Goal: Task Accomplishment & Management: Use online tool/utility

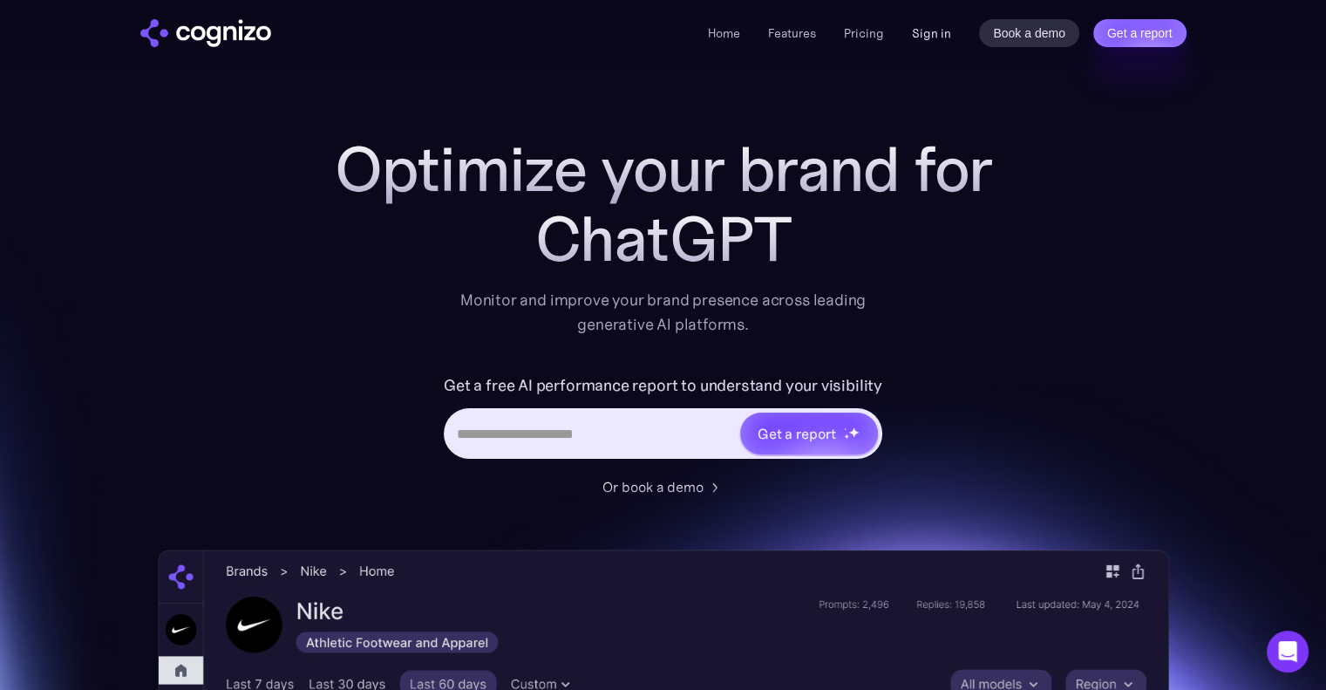
click at [925, 30] on link "Sign in" at bounding box center [931, 33] width 39 height 21
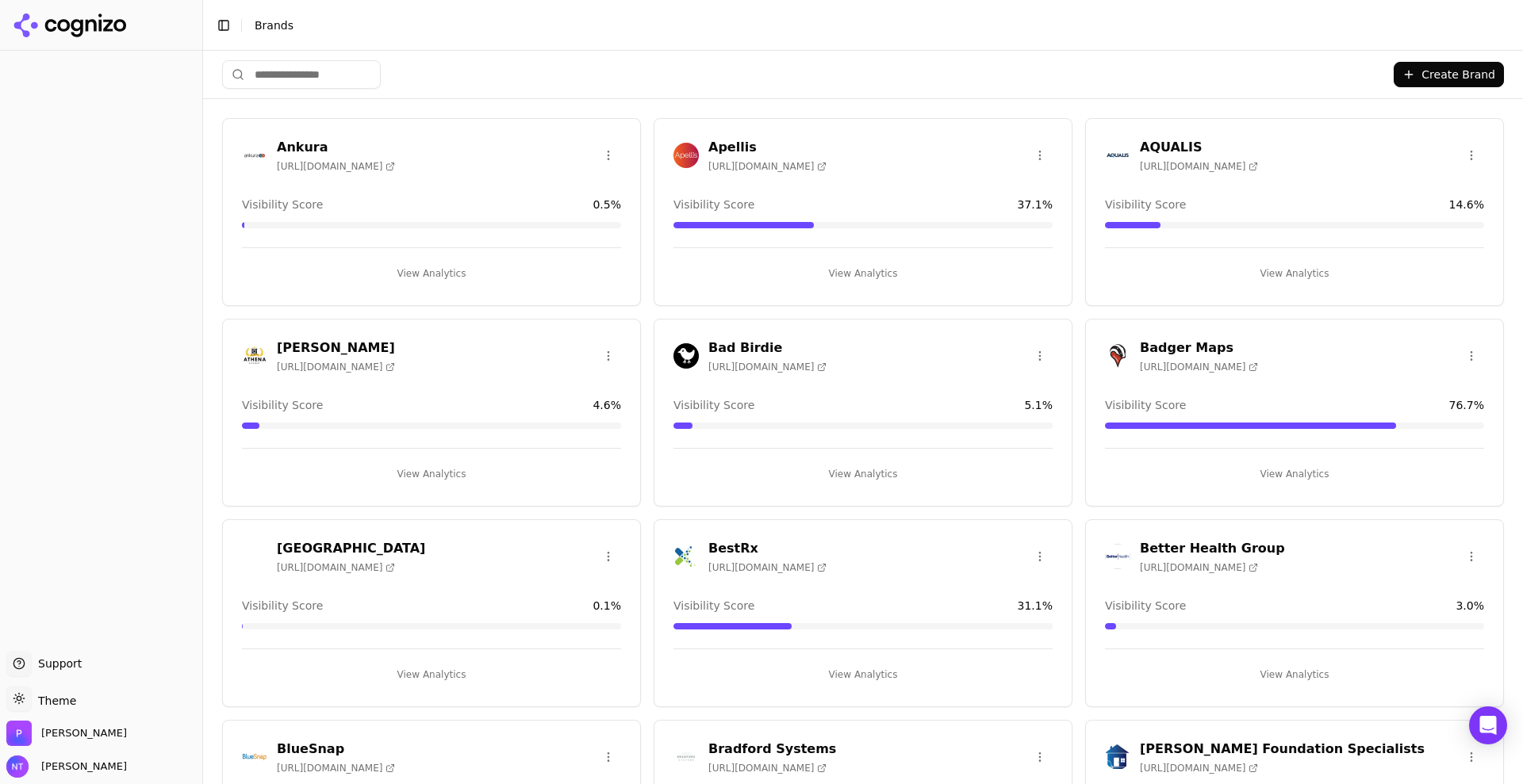
click at [86, 240] on div at bounding box center [101, 351] width 202 height 588
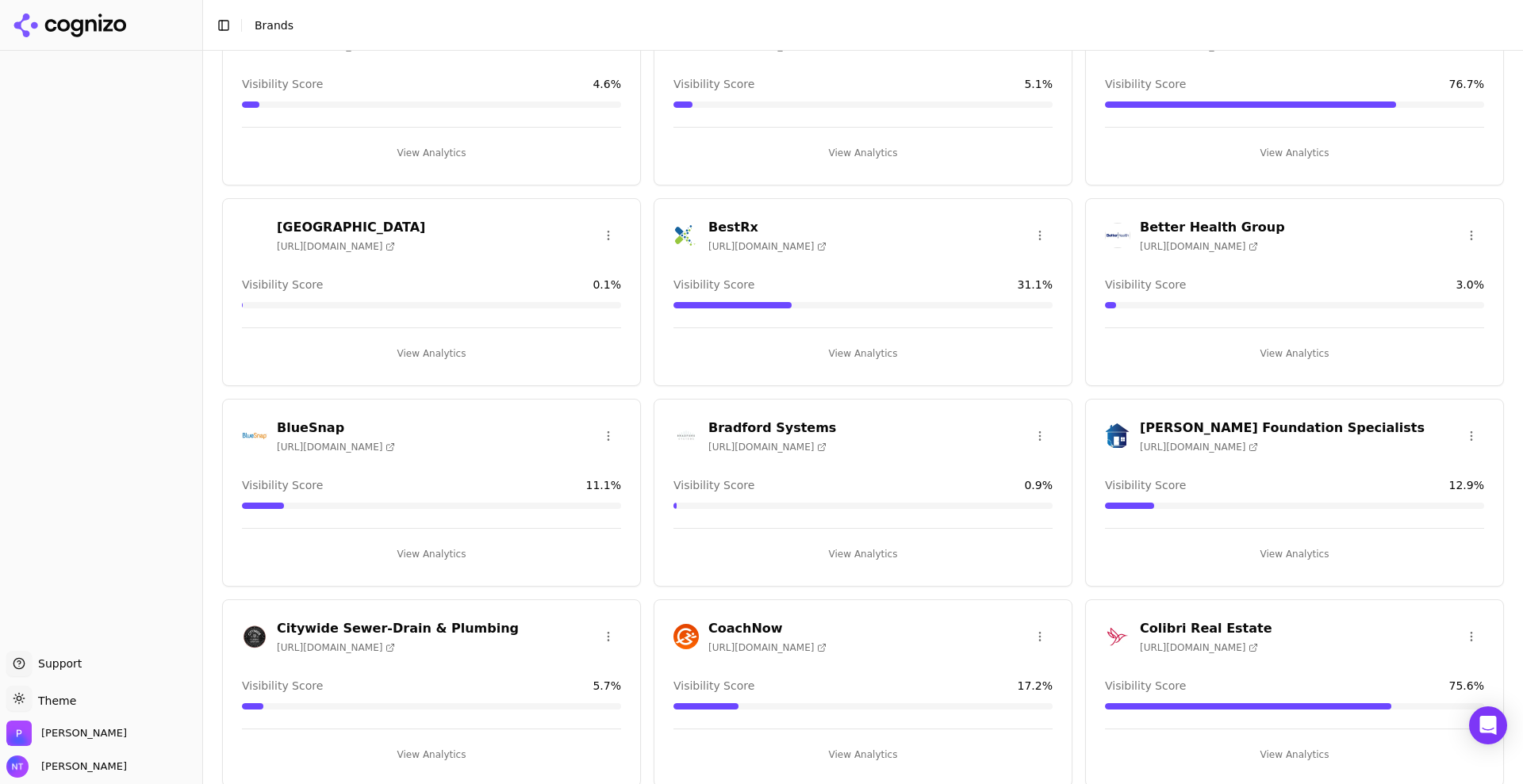
scroll to position [532, 0]
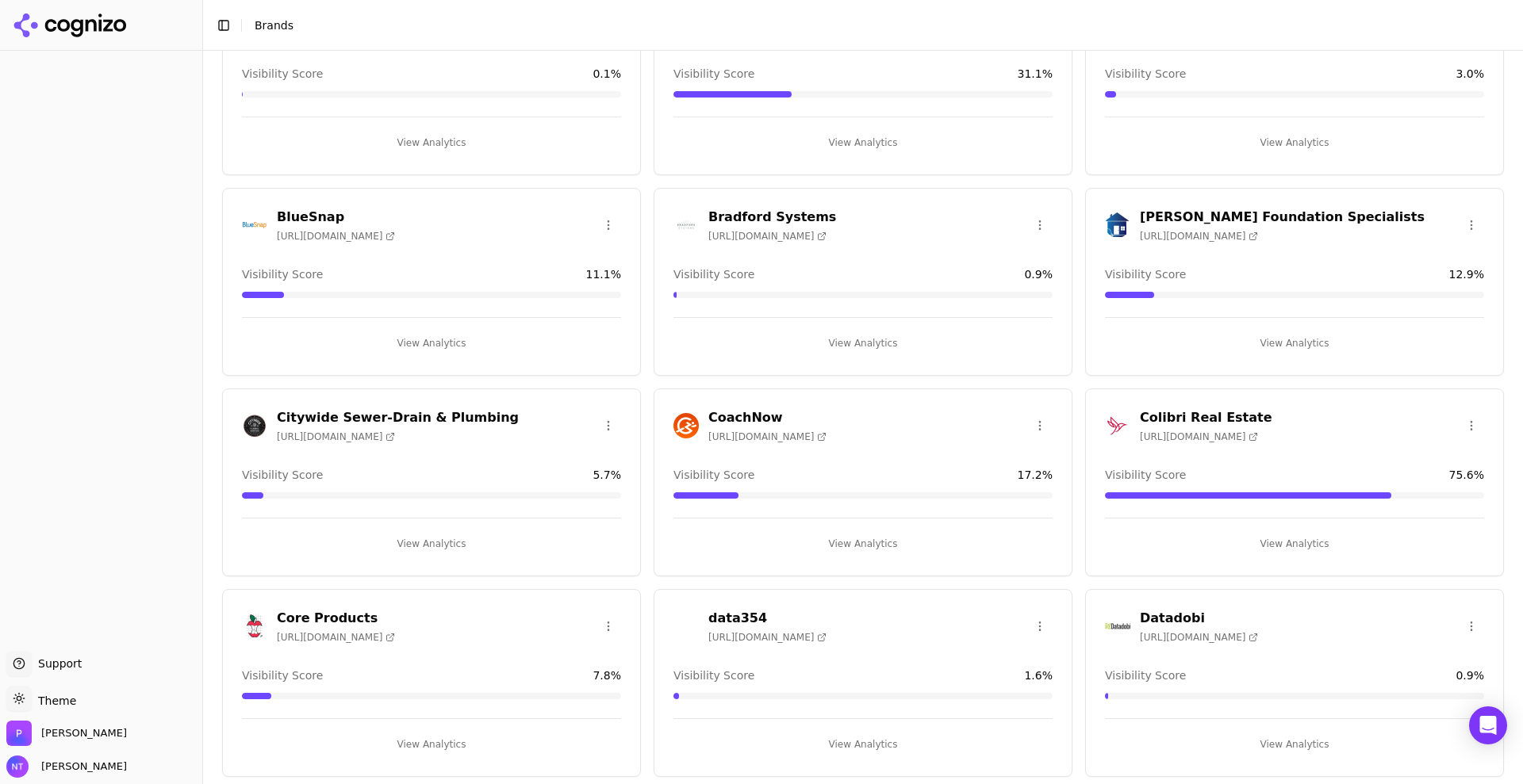
click at [1203, 420] on h3 "Colibri Real Estate" at bounding box center [1206, 417] width 133 height 19
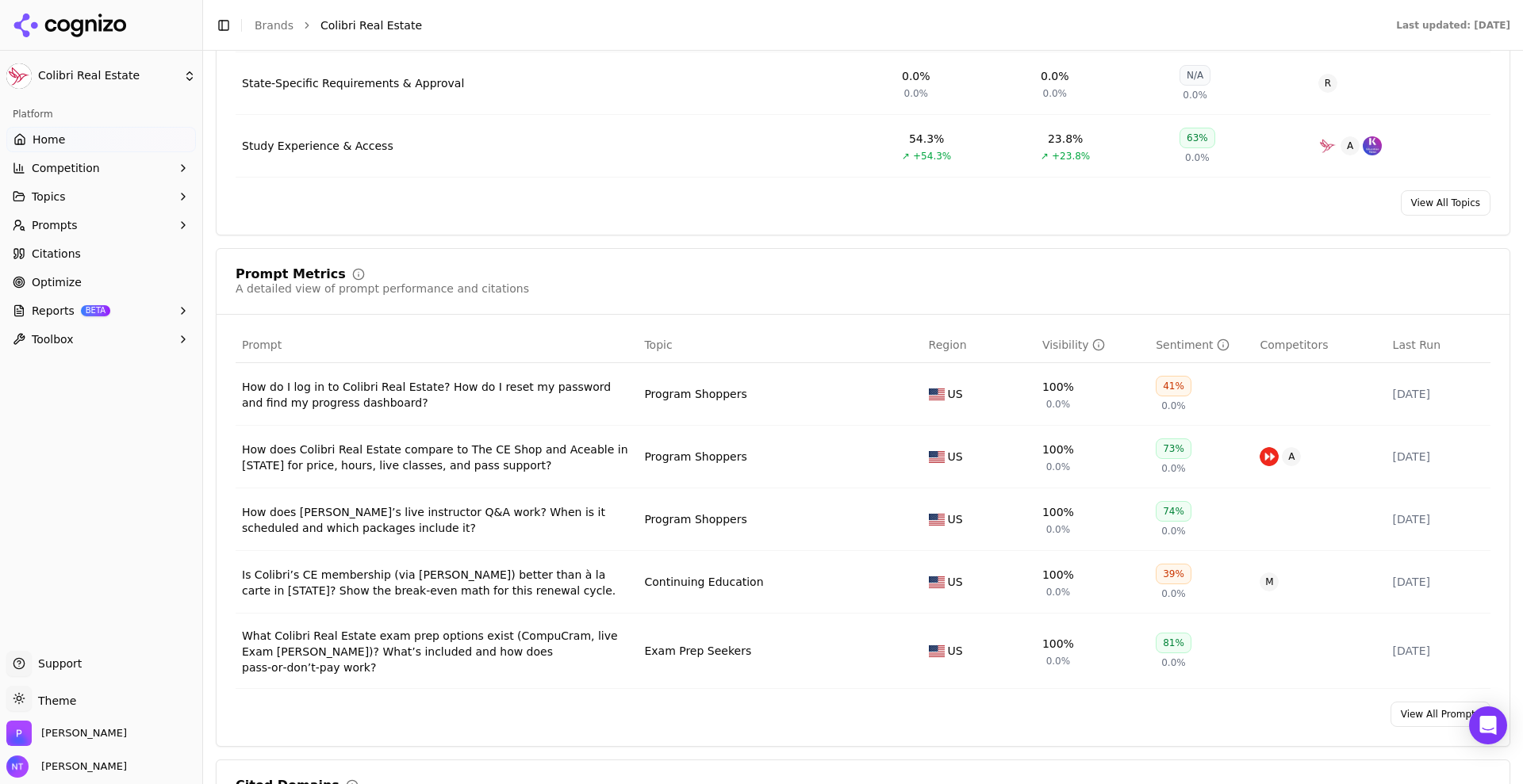
scroll to position [971, 0]
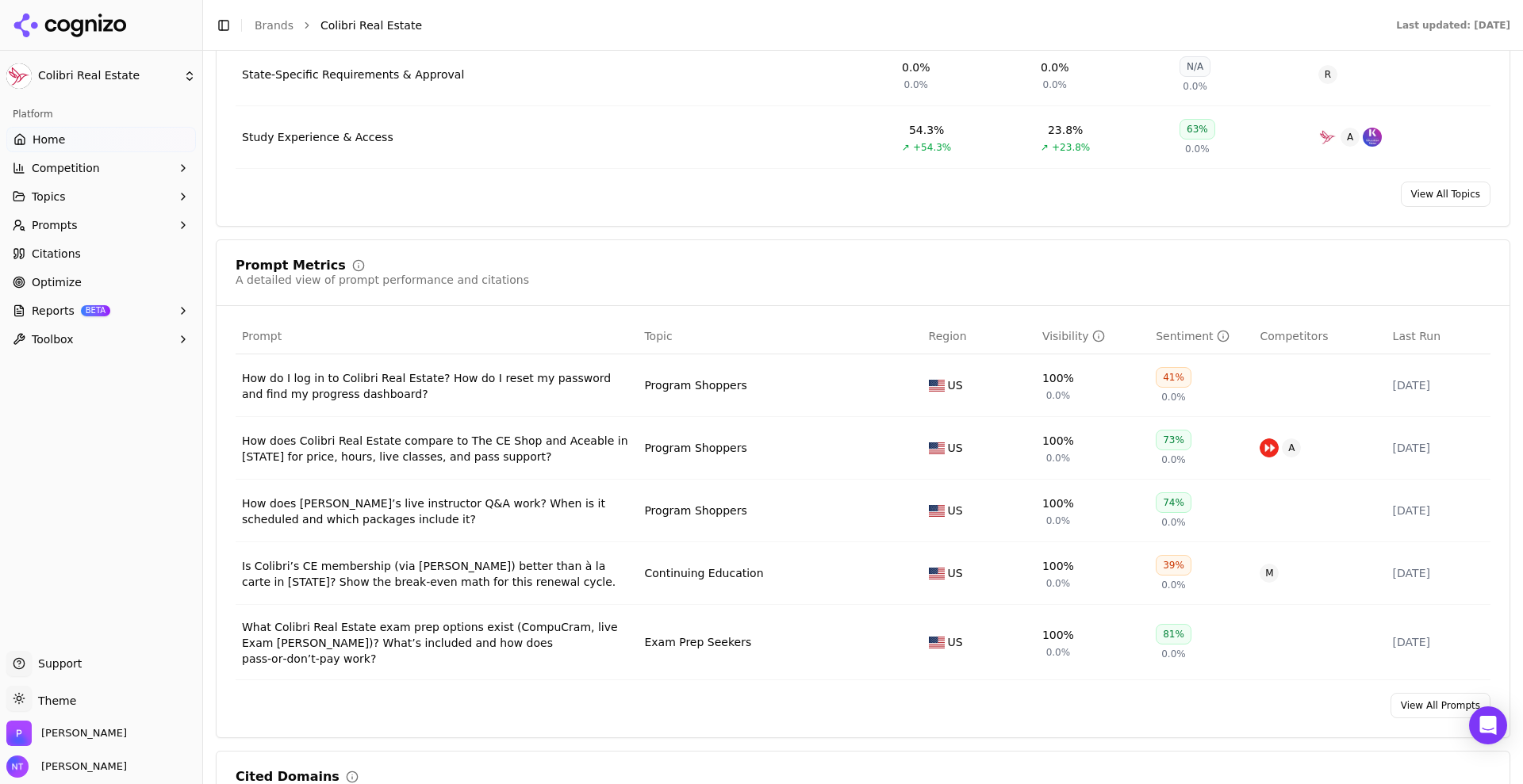
click at [110, 487] on div "Platform Home Competition Topics Prompts Citations Optimize Reports BETA Toolbox" at bounding box center [101, 370] width 202 height 549
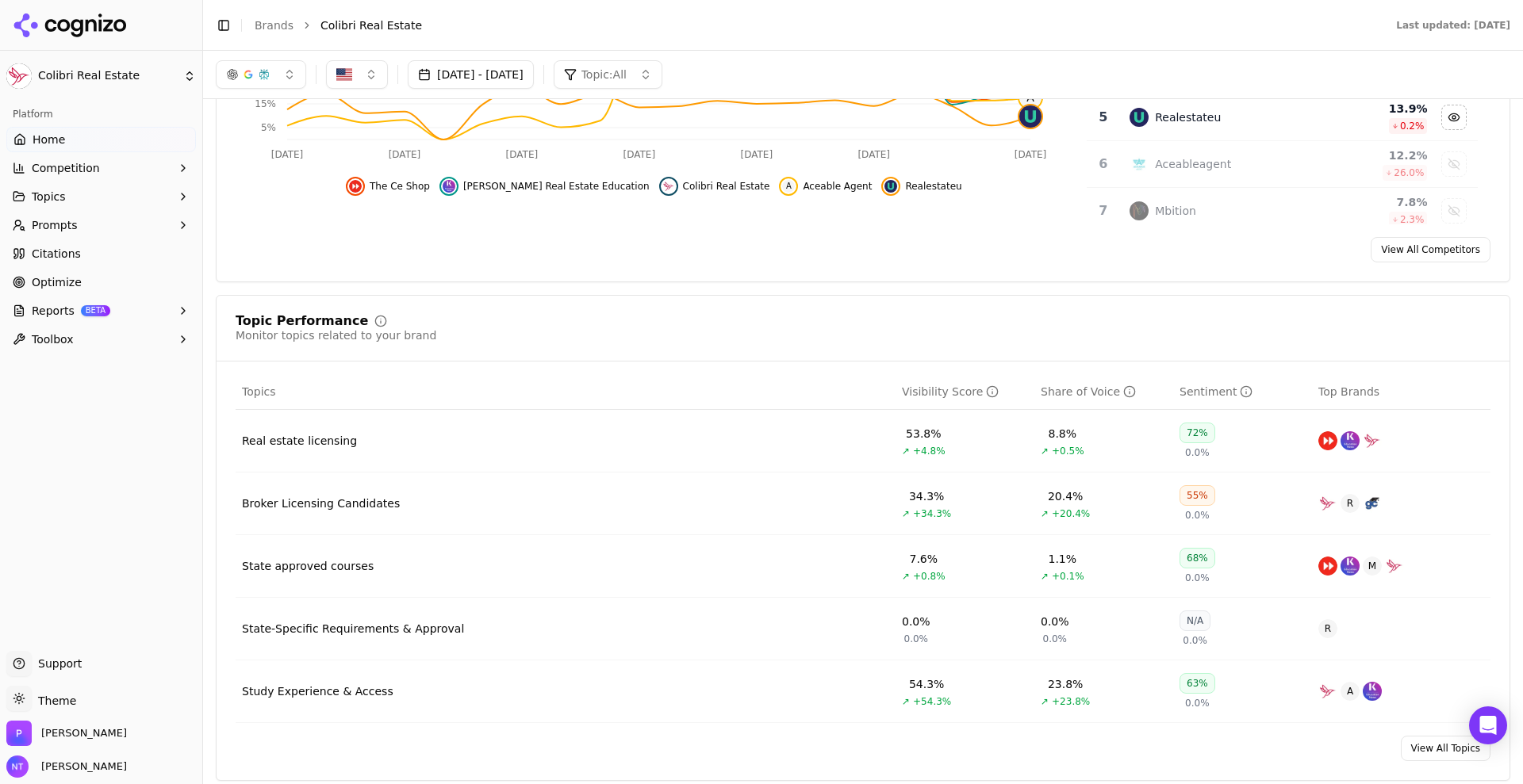
scroll to position [0, 0]
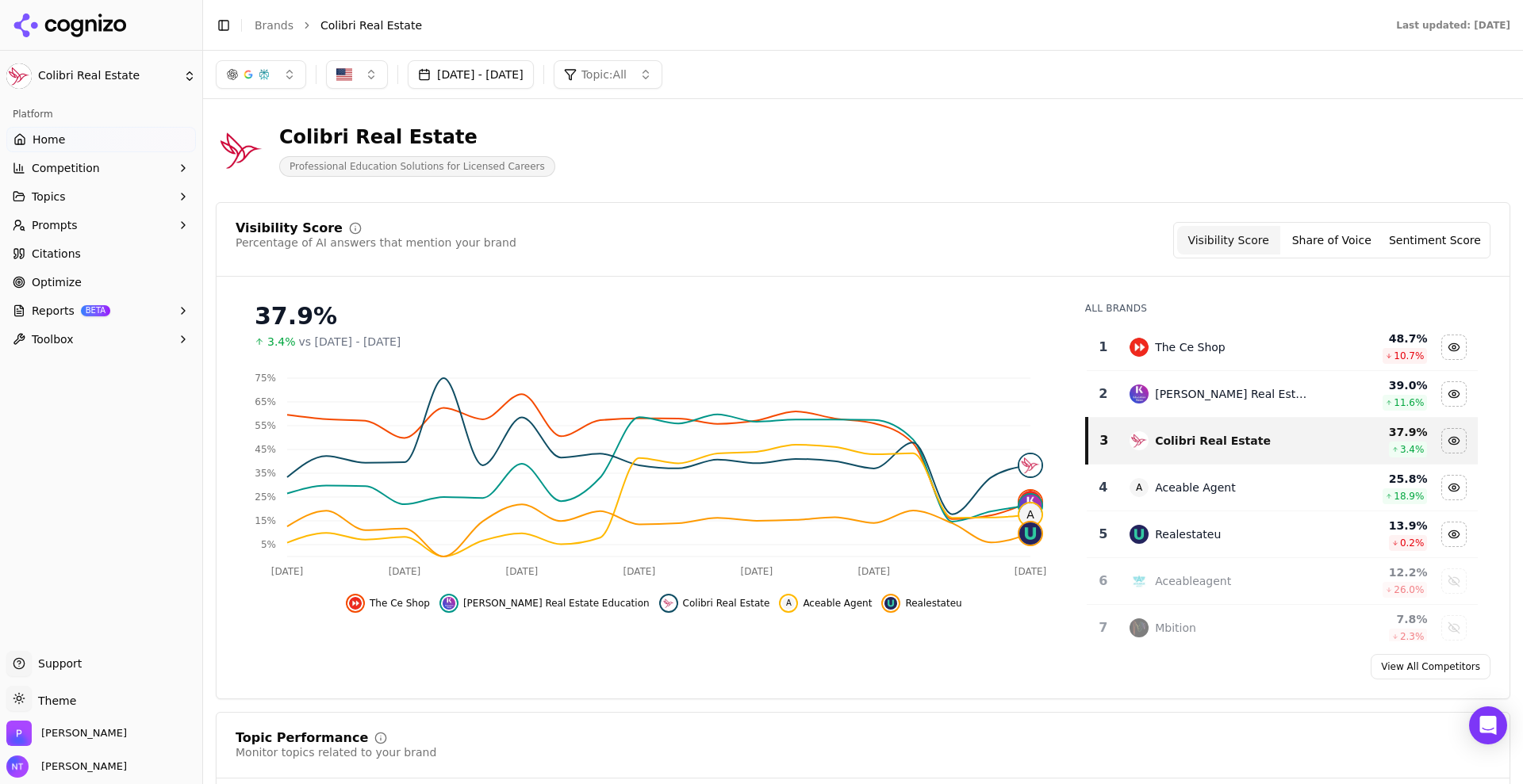
click at [534, 67] on button "[DATE] - [DATE]" at bounding box center [470, 74] width 126 height 28
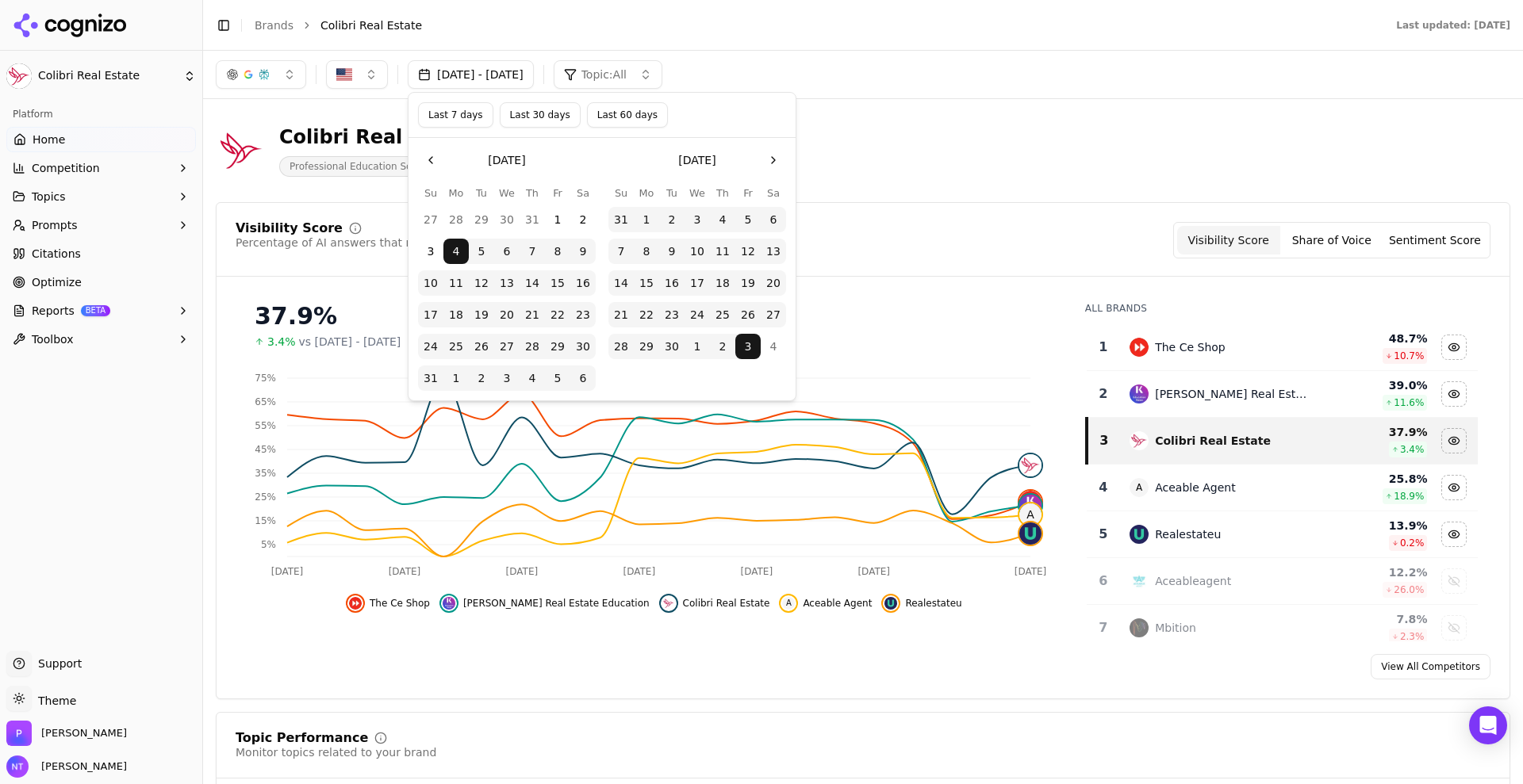
click at [648, 213] on button "1" at bounding box center [646, 220] width 25 height 25
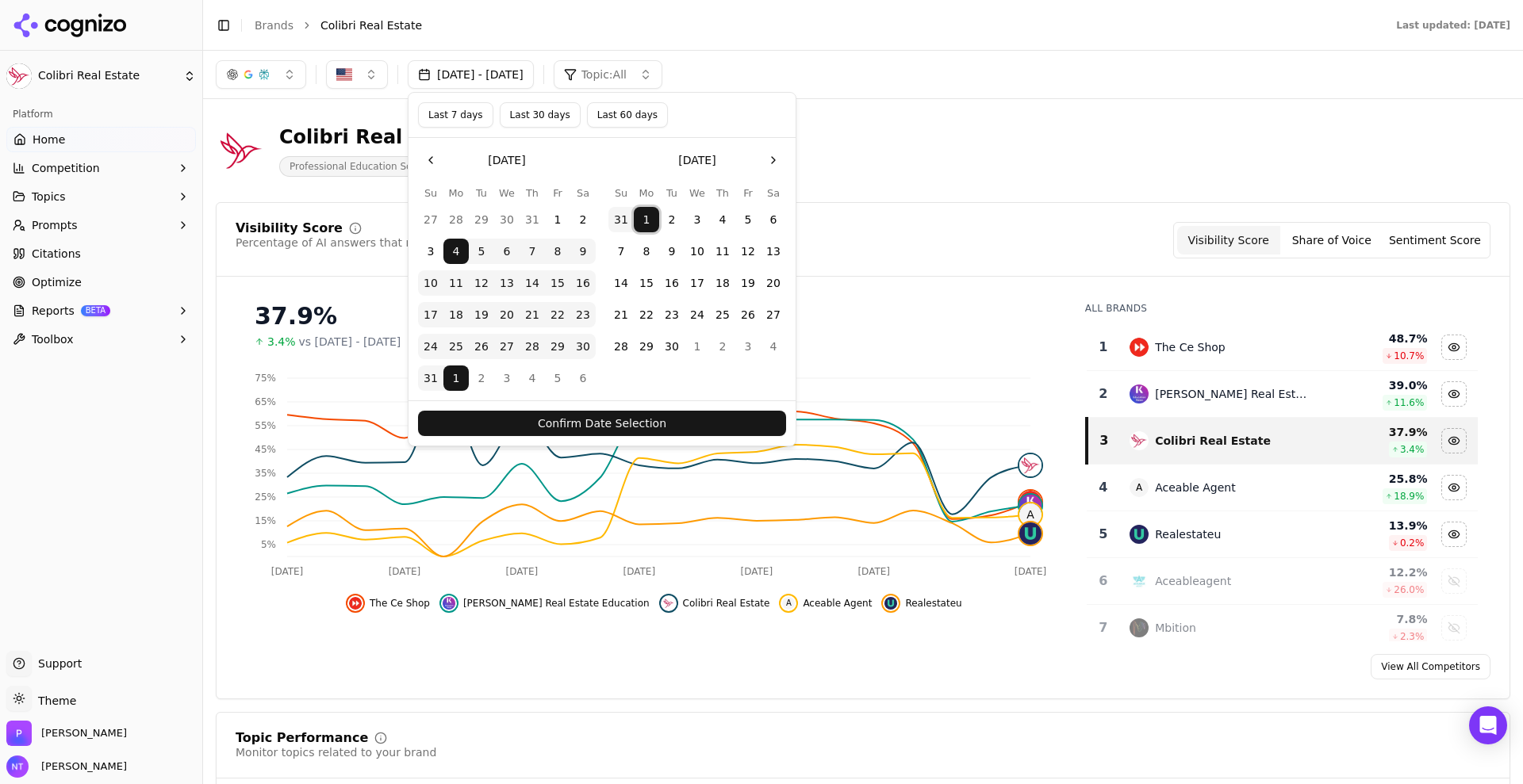
click at [770, 161] on button "Go to the Next Month" at bounding box center [773, 160] width 25 height 25
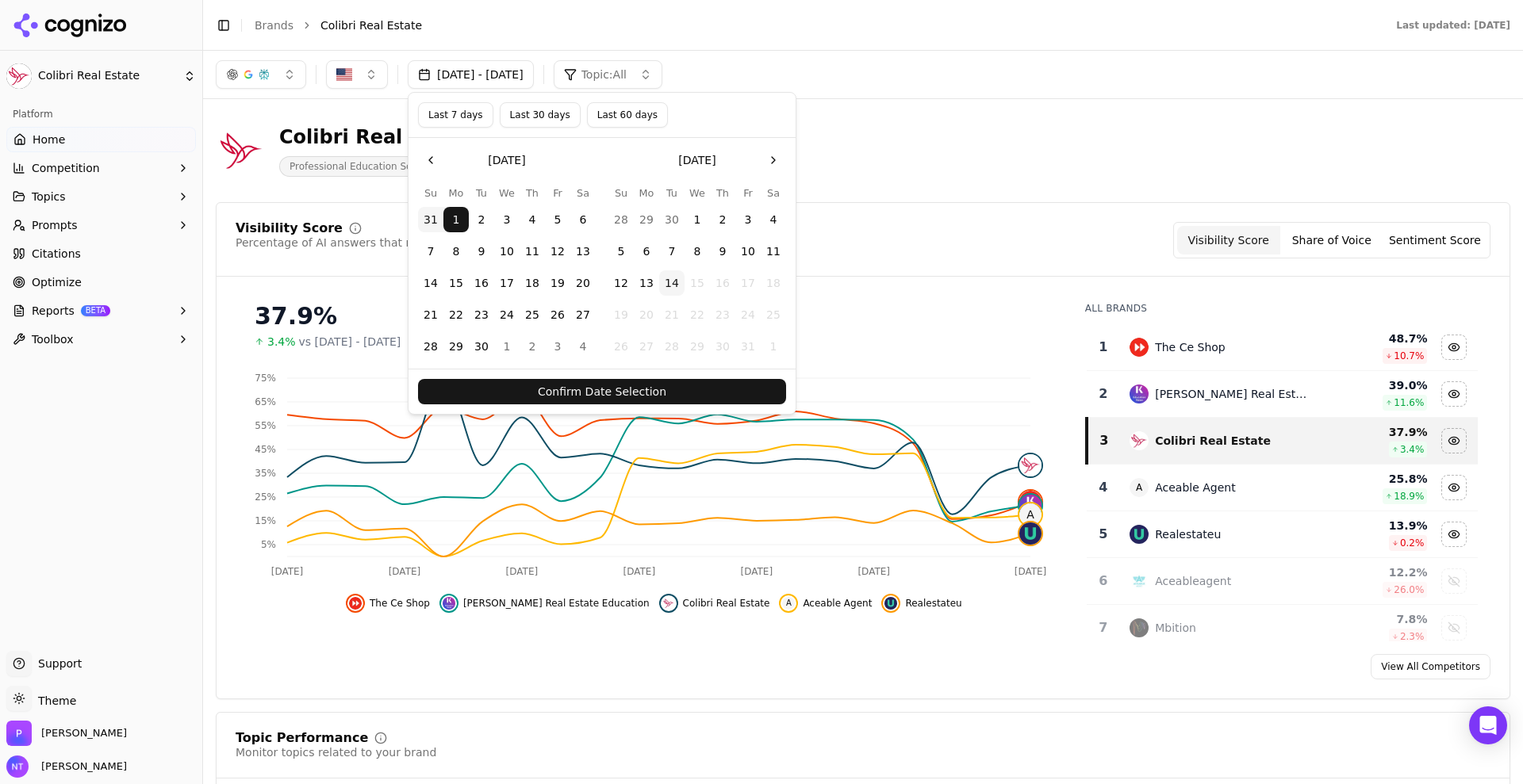
click at [648, 281] on button "13" at bounding box center [646, 283] width 25 height 25
click at [631, 387] on button "Confirm Date Selection" at bounding box center [601, 392] width 368 height 25
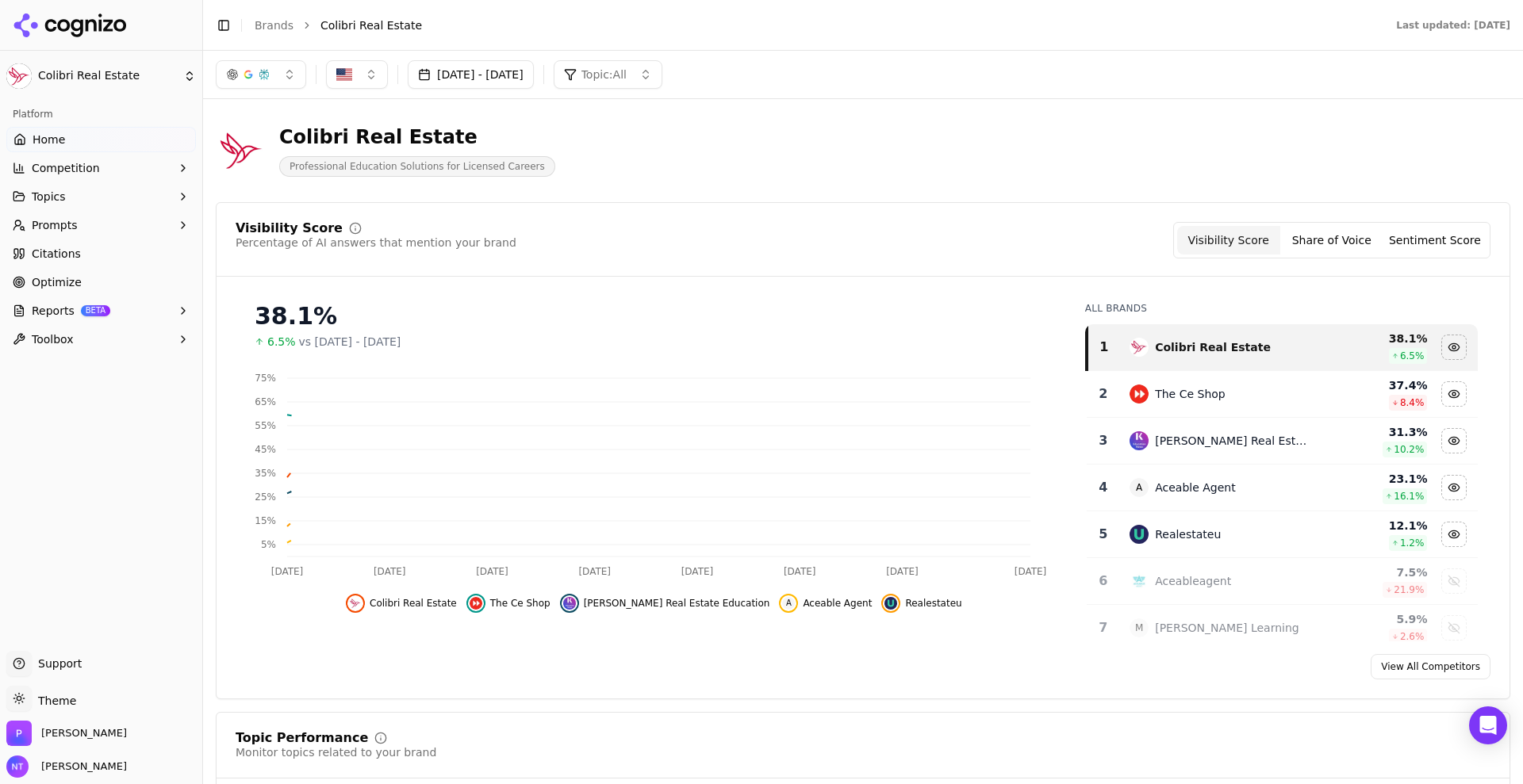
click at [534, 75] on button "[DATE] - [DATE]" at bounding box center [470, 74] width 126 height 28
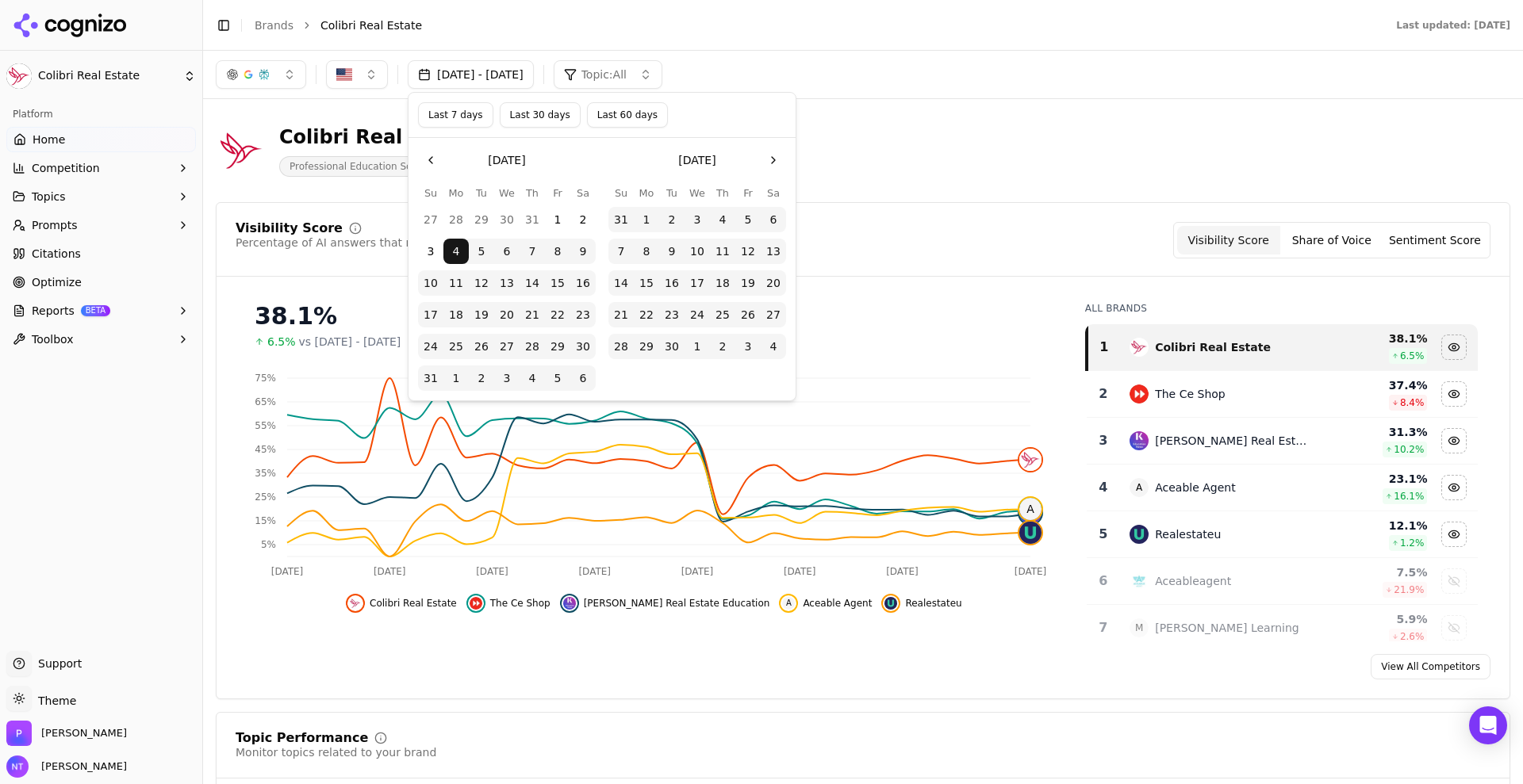
click at [639, 218] on button "1" at bounding box center [646, 220] width 25 height 25
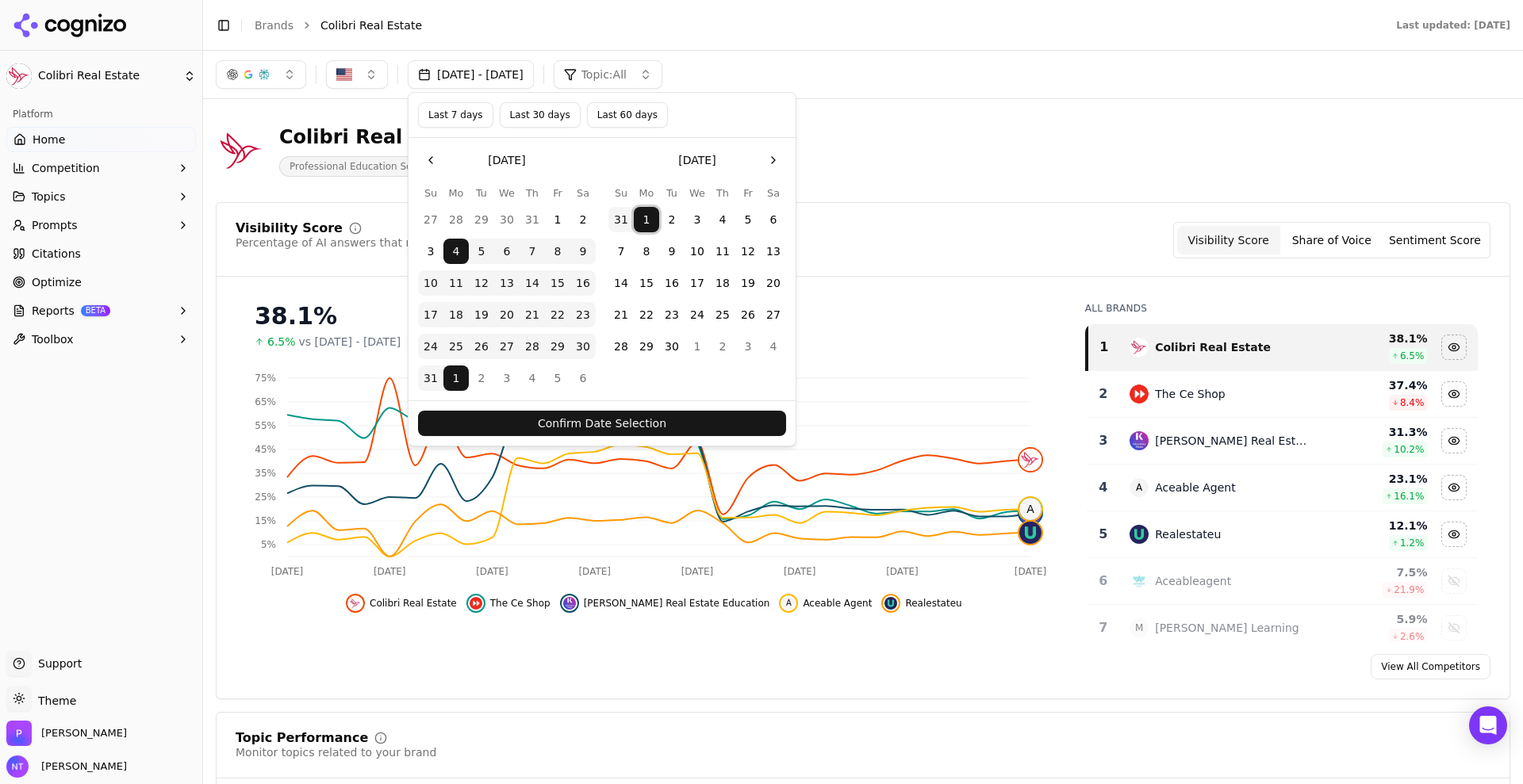
click at [674, 425] on button "Confirm Date Selection" at bounding box center [601, 424] width 368 height 25
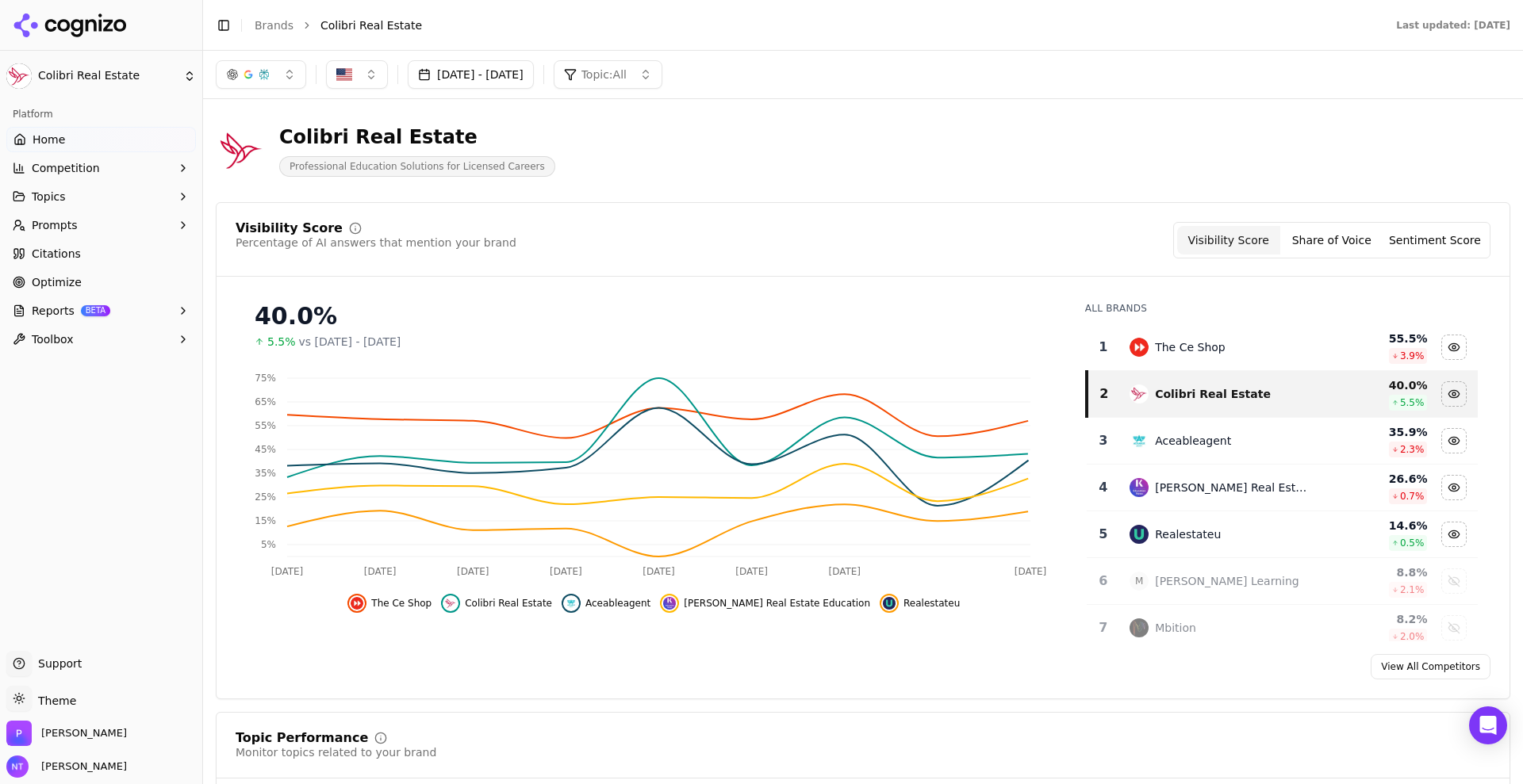
click at [534, 86] on button "[DATE] - [DATE]" at bounding box center [470, 74] width 126 height 28
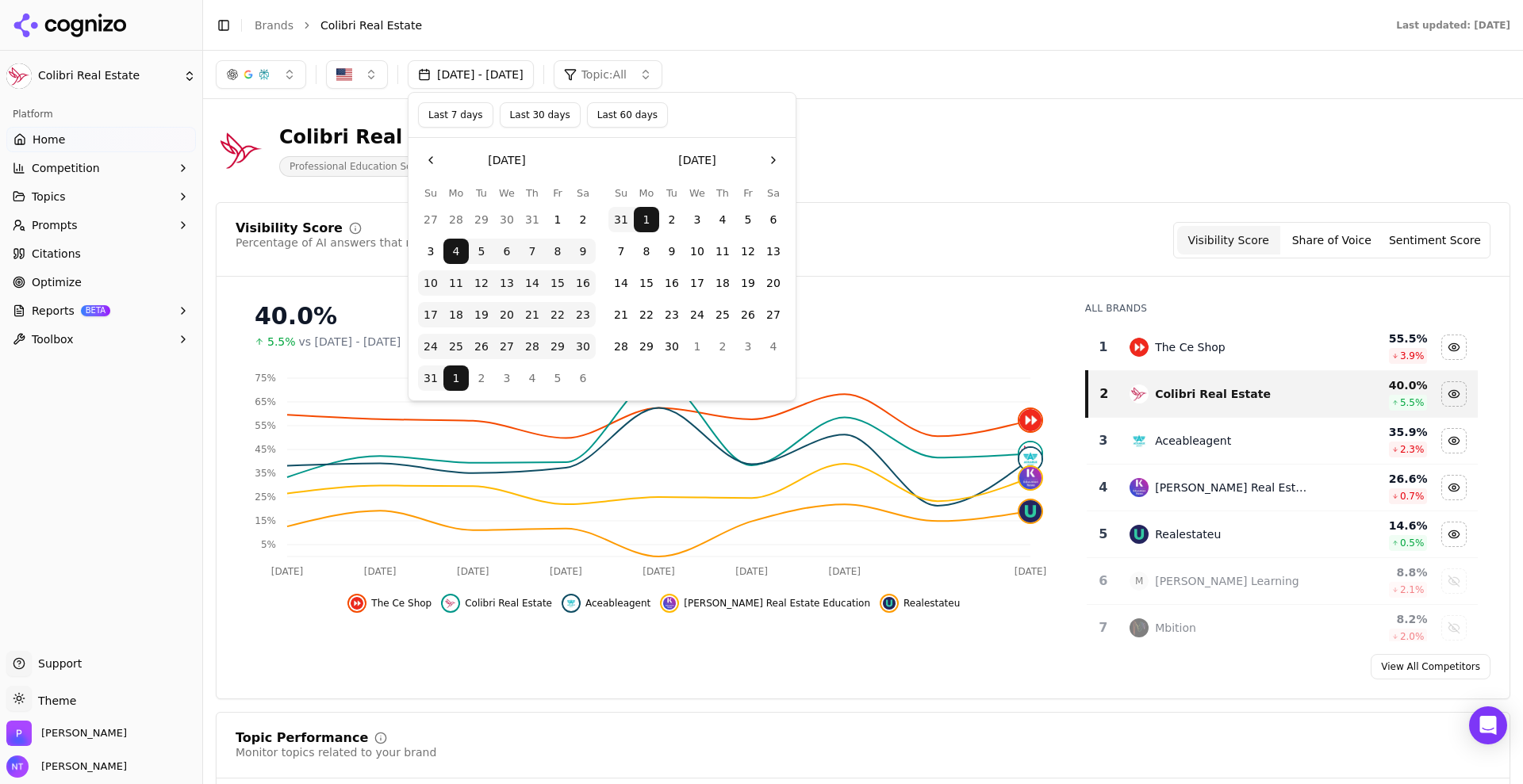
click at [547, 115] on button "Last 30 days" at bounding box center [540, 115] width 81 height 25
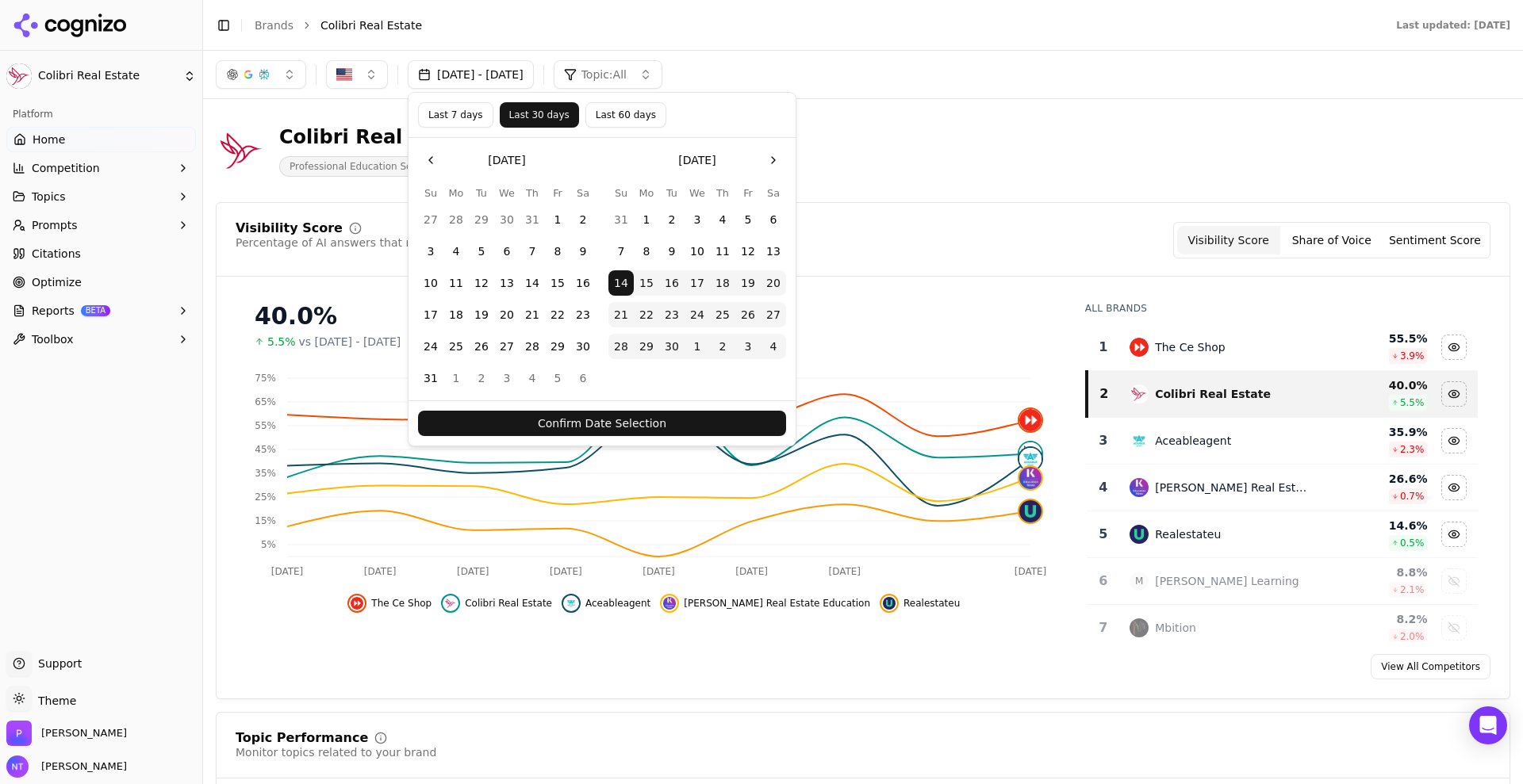
click at [610, 425] on button "Confirm Date Selection" at bounding box center [601, 424] width 368 height 25
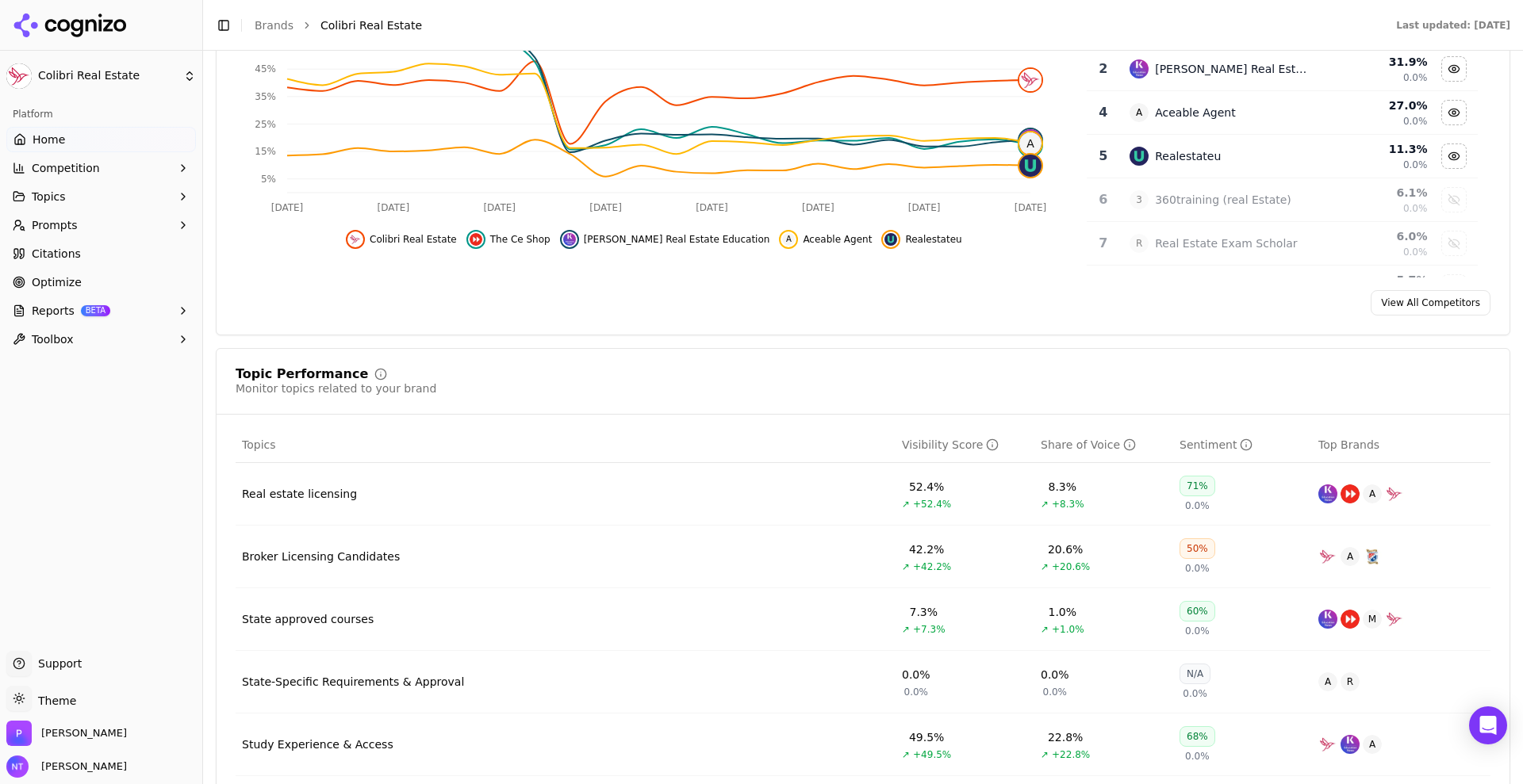
scroll to position [372, 0]
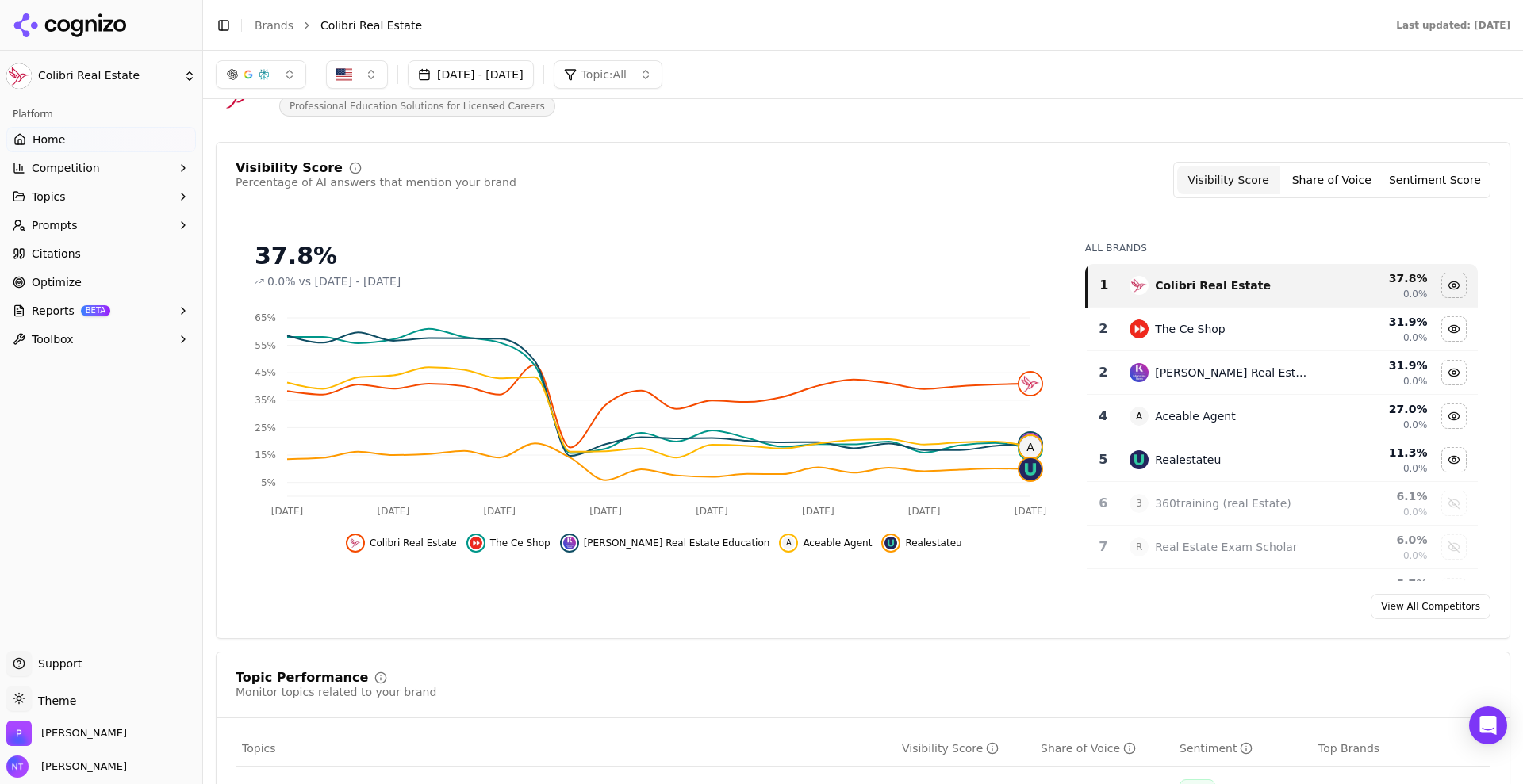
scroll to position [0, 0]
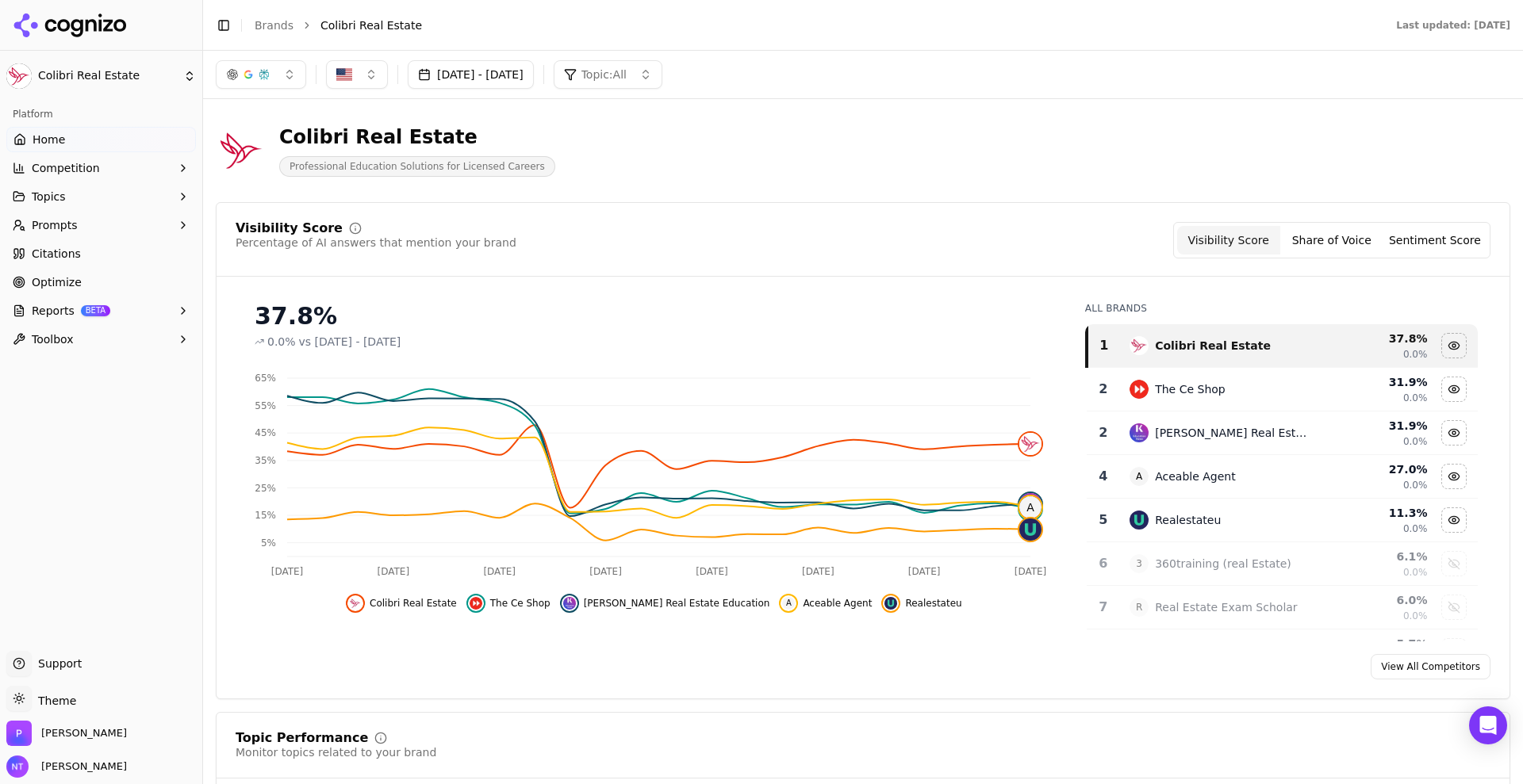
click at [1451, 133] on div "Colibri Real Estate Professional Education Solutions for Licensed Careers" at bounding box center [862, 150] width 1295 height 77
click at [1435, 127] on div "Colibri Real Estate Professional Education Solutions for Licensed Careers" at bounding box center [862, 150] width 1295 height 77
click at [151, 508] on div "Platform Home Competition Topics Prompts Citations Optimize Reports BETA Toolbox" at bounding box center [101, 370] width 202 height 549
click at [527, 77] on button "[DATE] - [DATE]" at bounding box center [470, 74] width 126 height 28
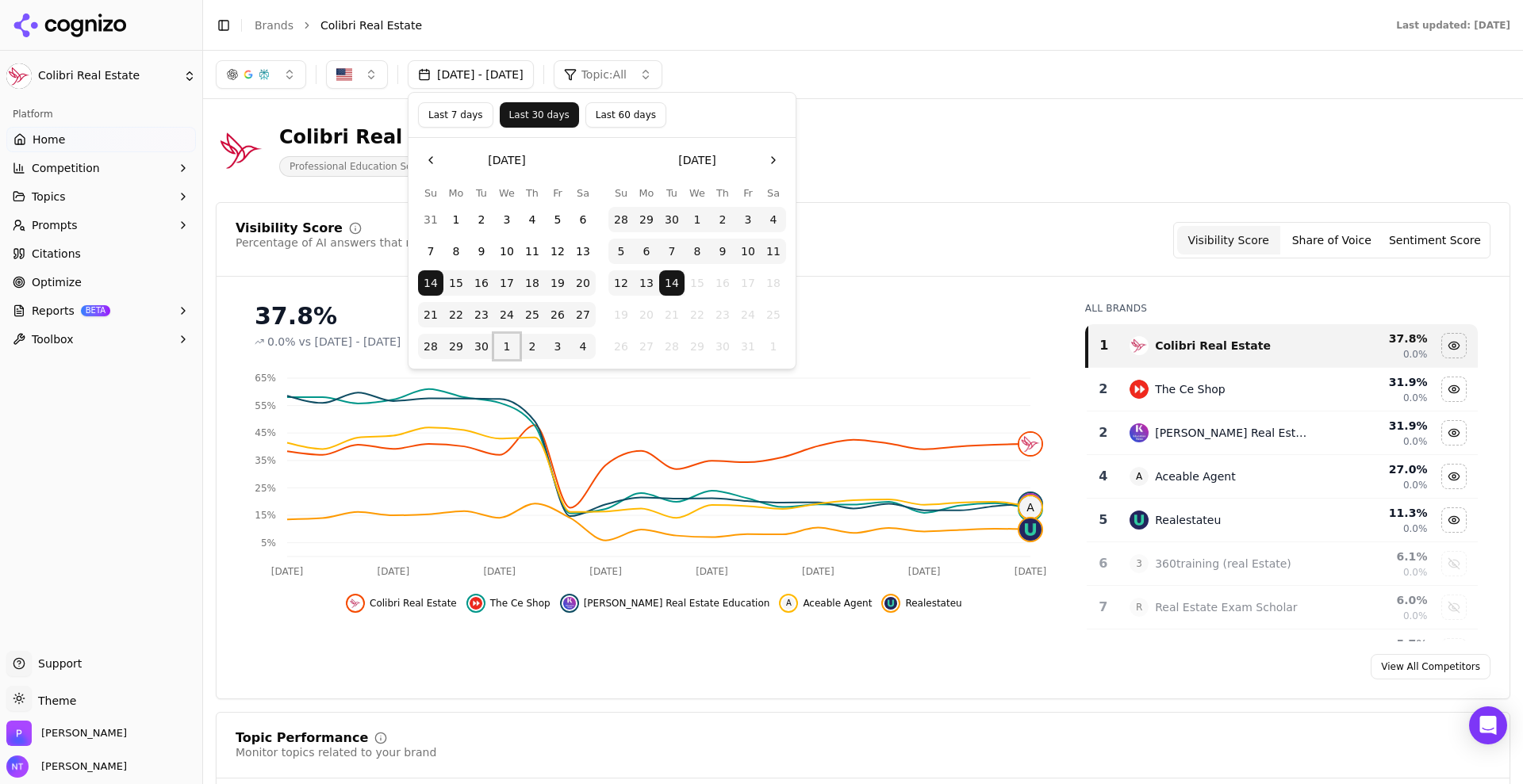
drag, startPoint x: 508, startPoint y: 344, endPoint x: 589, endPoint y: 344, distance: 81.0
click at [589, 344] on tr "28 29 30 1 2 3 4" at bounding box center [506, 347] width 177 height 25
click at [504, 346] on button "1" at bounding box center [507, 347] width 25 height 25
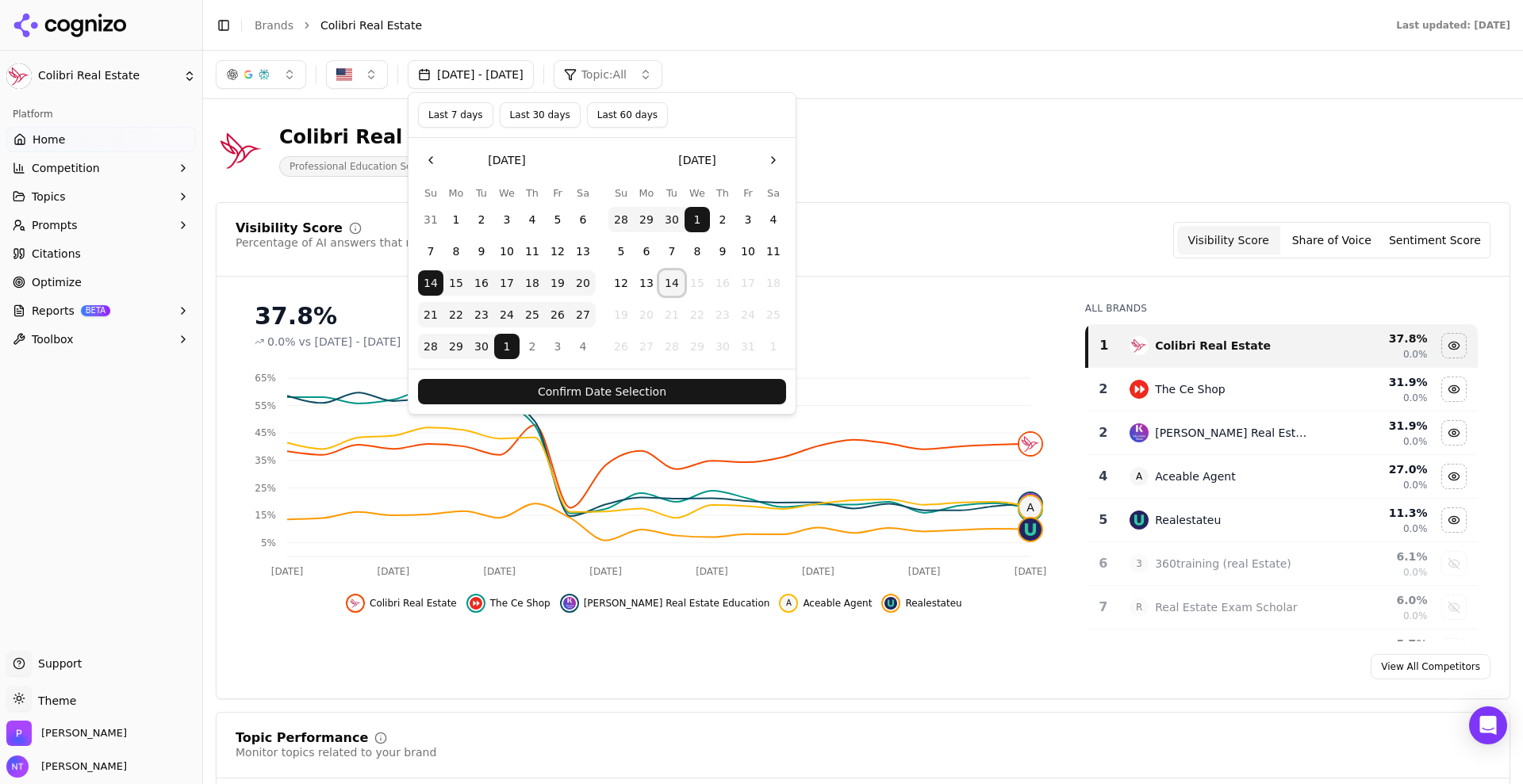
click at [673, 279] on button "14" at bounding box center [671, 283] width 25 height 25
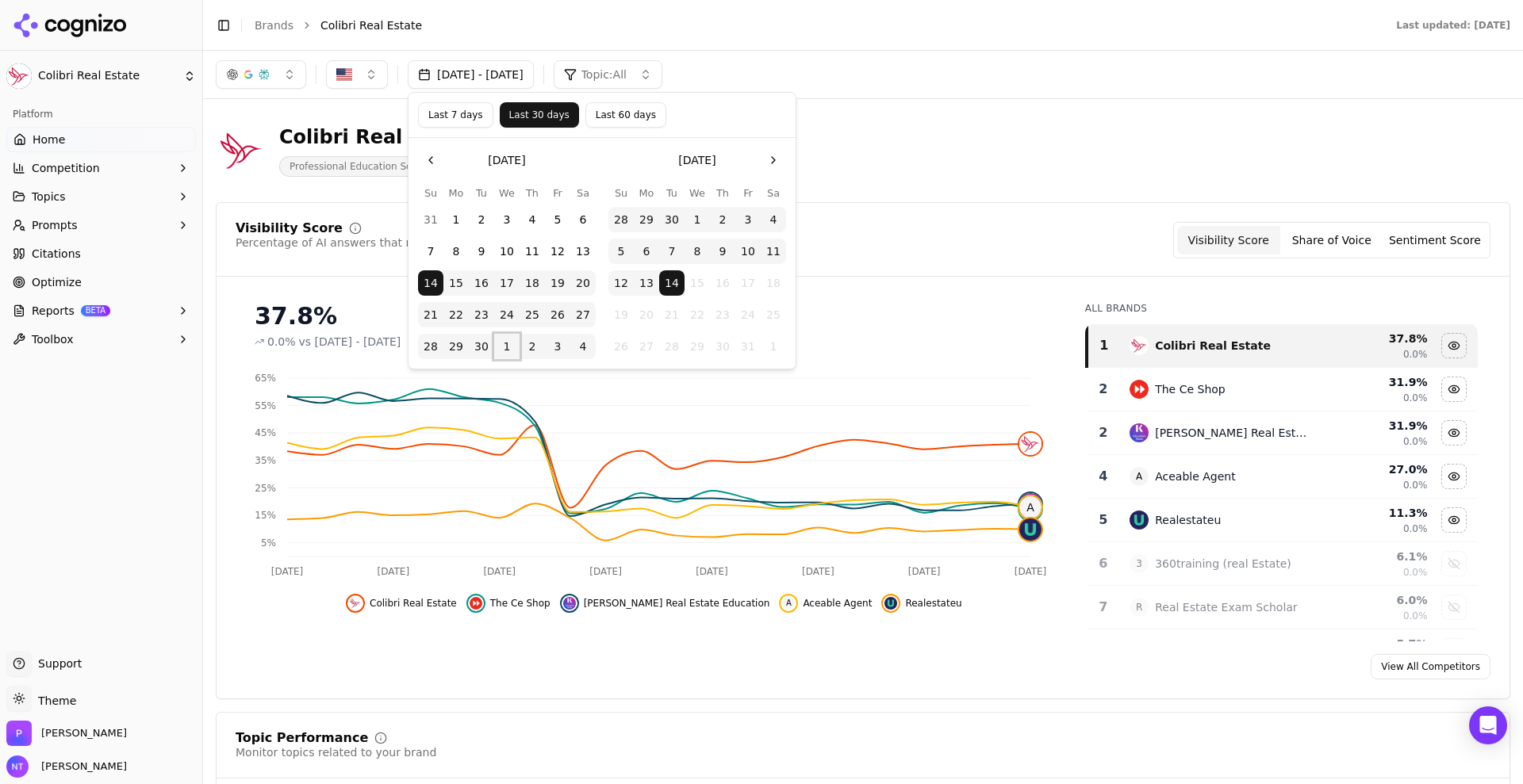
click at [506, 343] on button "1" at bounding box center [507, 347] width 25 height 25
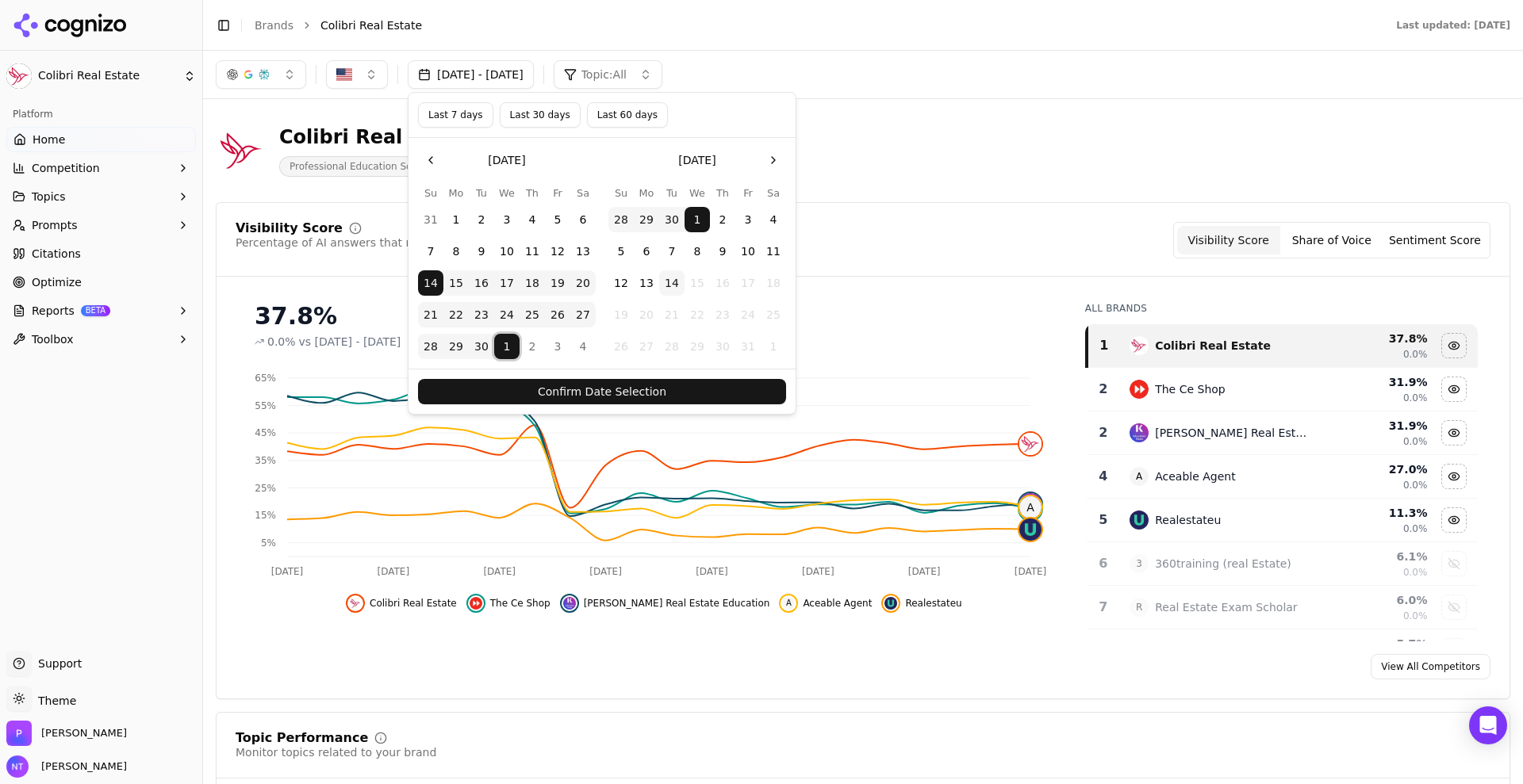
click at [506, 343] on button "1" at bounding box center [507, 347] width 25 height 25
drag, startPoint x: 670, startPoint y: 272, endPoint x: 657, endPoint y: 281, distance: 15.8
click at [657, 281] on button "13" at bounding box center [646, 283] width 25 height 25
click at [671, 392] on button "Confirm Date Selection" at bounding box center [601, 392] width 368 height 25
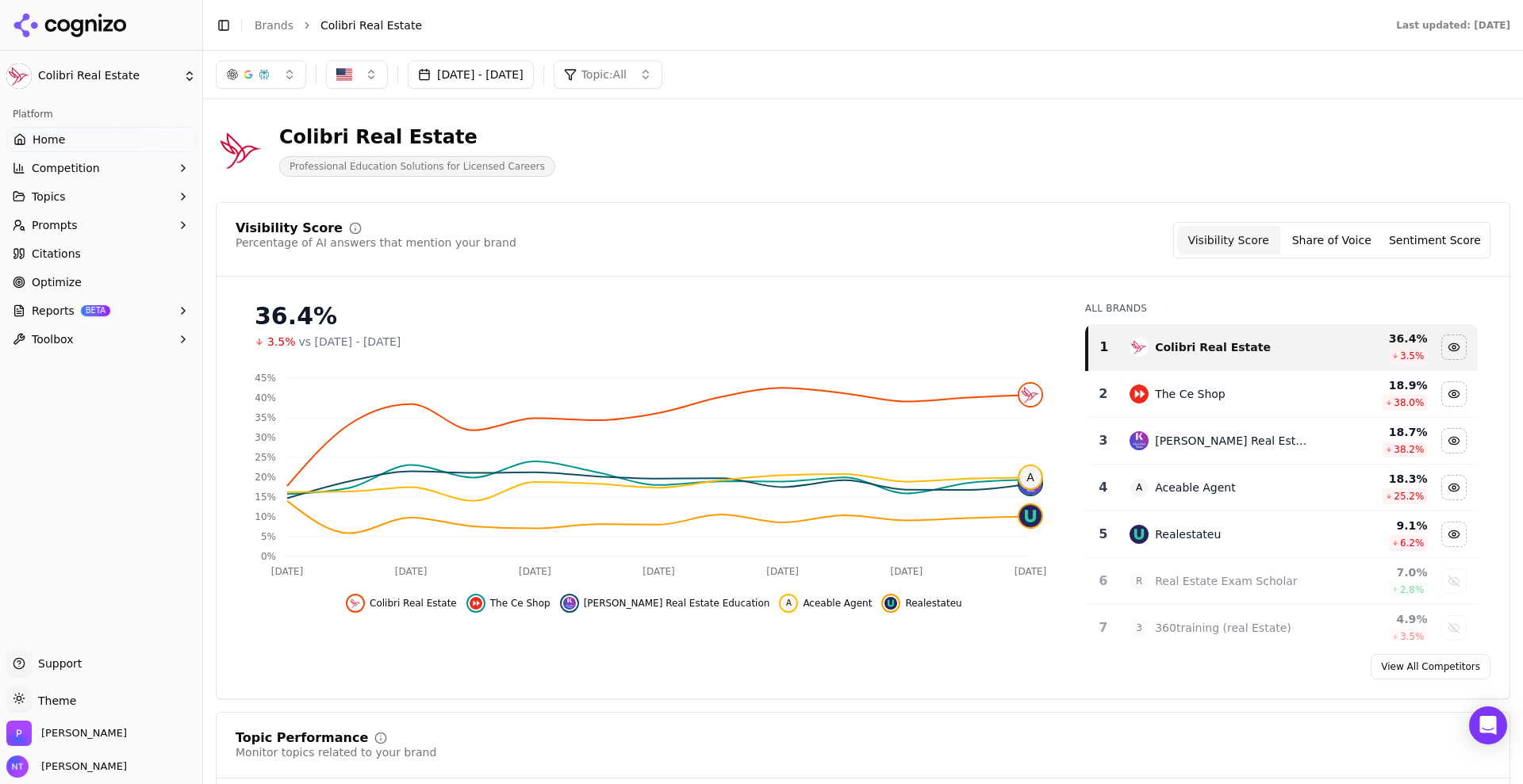
click at [1333, 243] on button "Share of Voice" at bounding box center [1331, 239] width 103 height 28
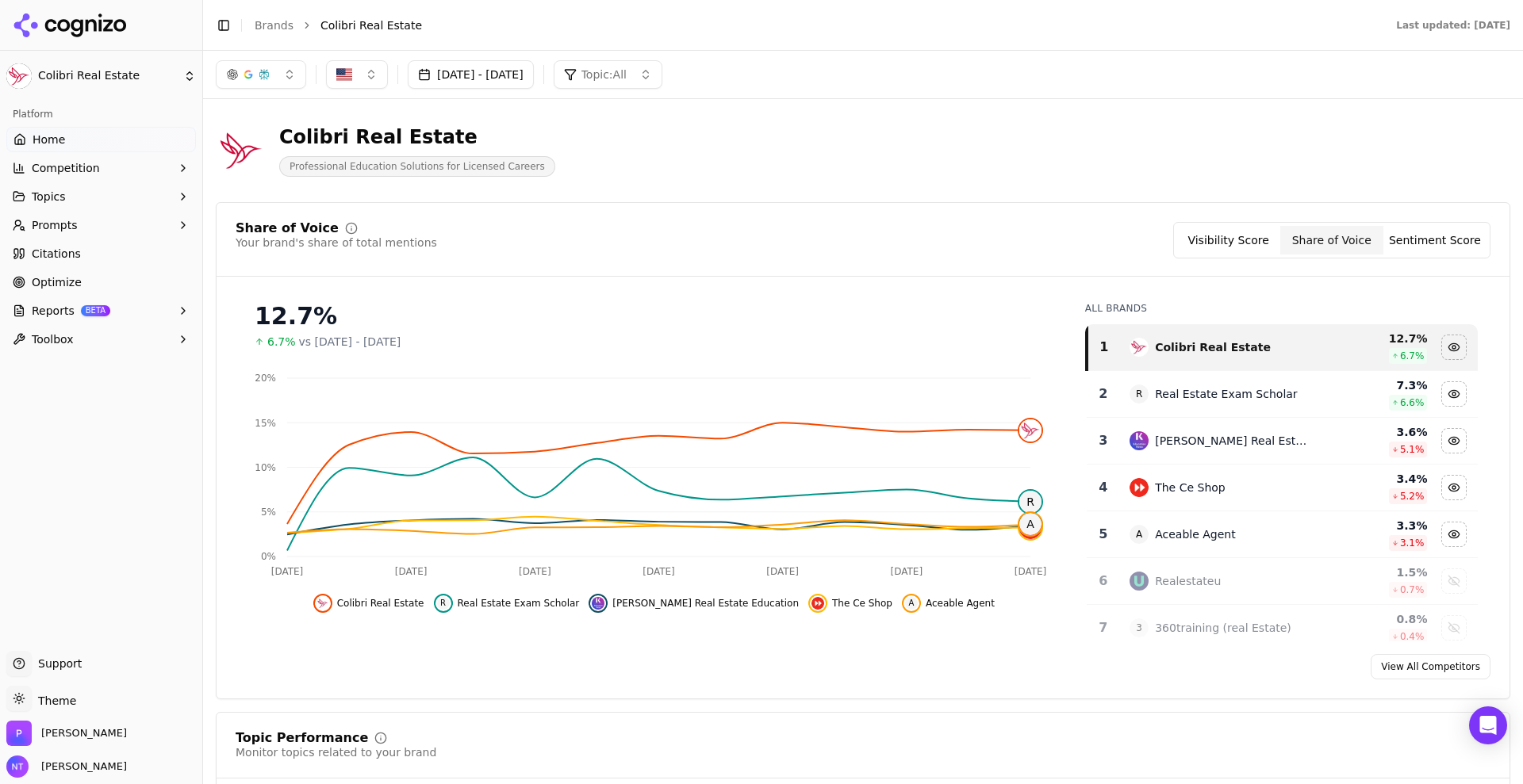
click at [1418, 234] on button "Sentiment Score" at bounding box center [1434, 239] width 103 height 28
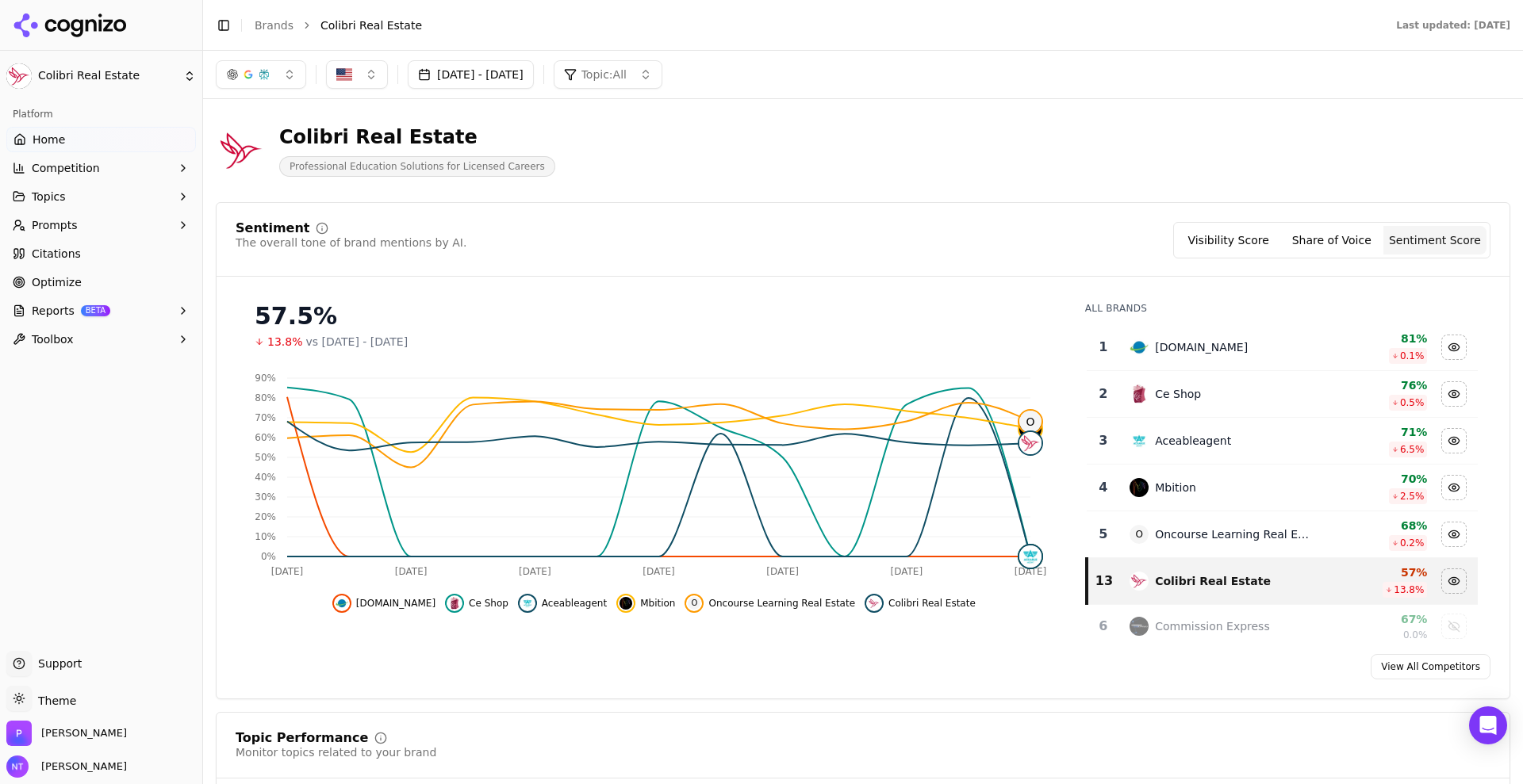
click at [1350, 237] on button "Share of Voice" at bounding box center [1331, 239] width 103 height 28
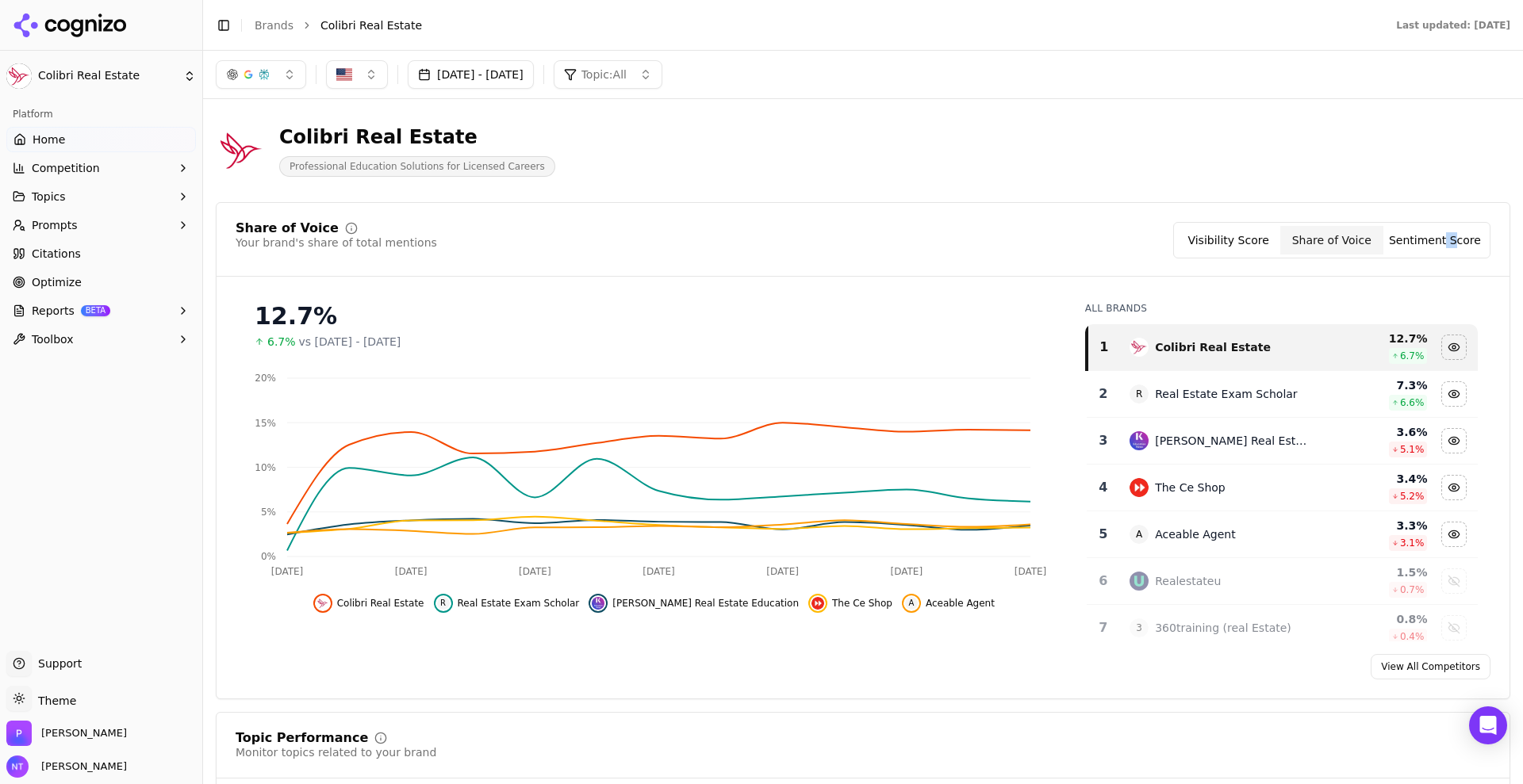
drag, startPoint x: 1435, startPoint y: 223, endPoint x: 1443, endPoint y: 243, distance: 21.5
click at [1443, 243] on div "Visibility Score Share of Voice Sentiment Score" at bounding box center [1331, 240] width 318 height 36
click at [1443, 243] on button "Sentiment Score" at bounding box center [1434, 239] width 103 height 28
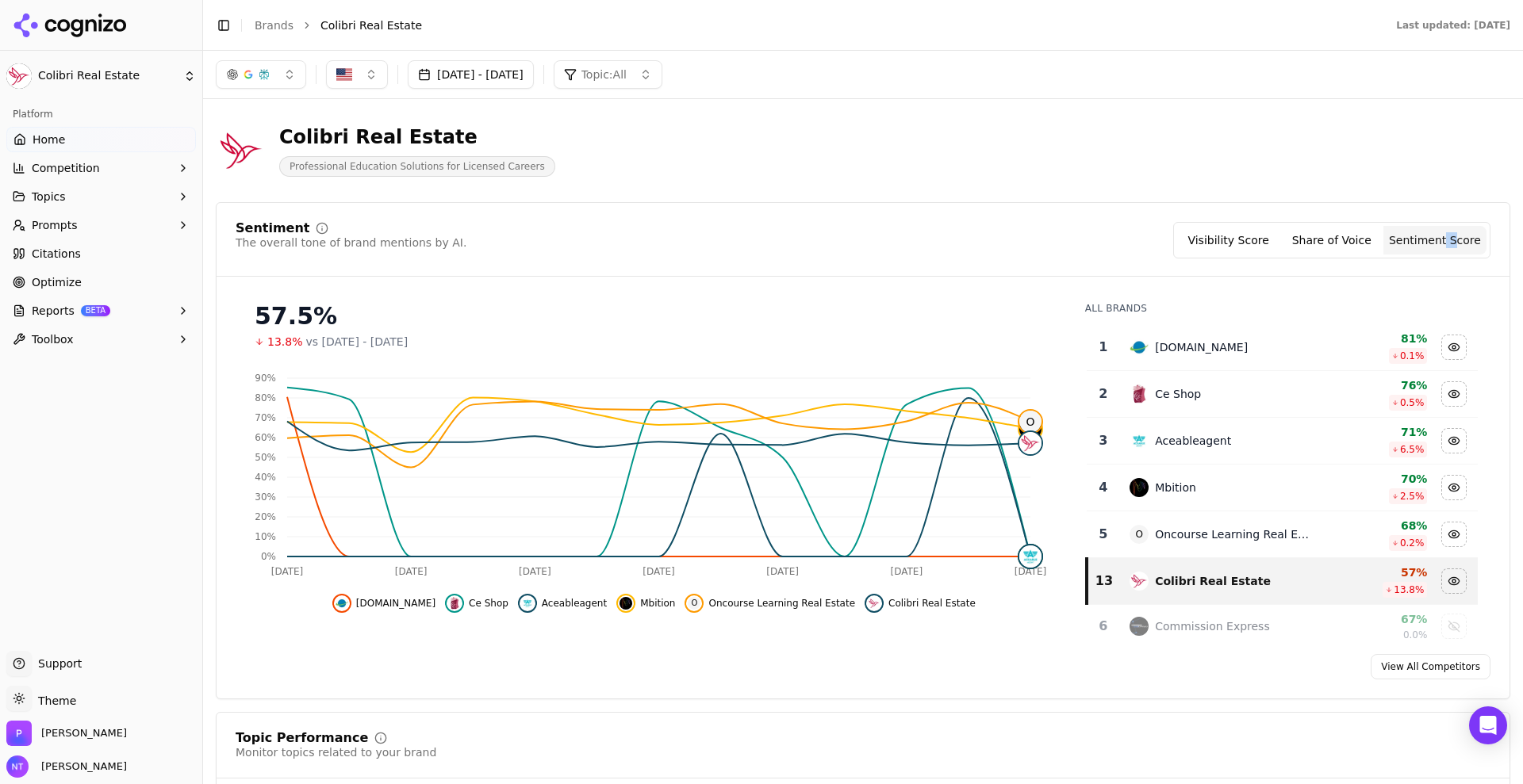
click at [1241, 238] on button "Visibility Score" at bounding box center [1228, 239] width 103 height 28
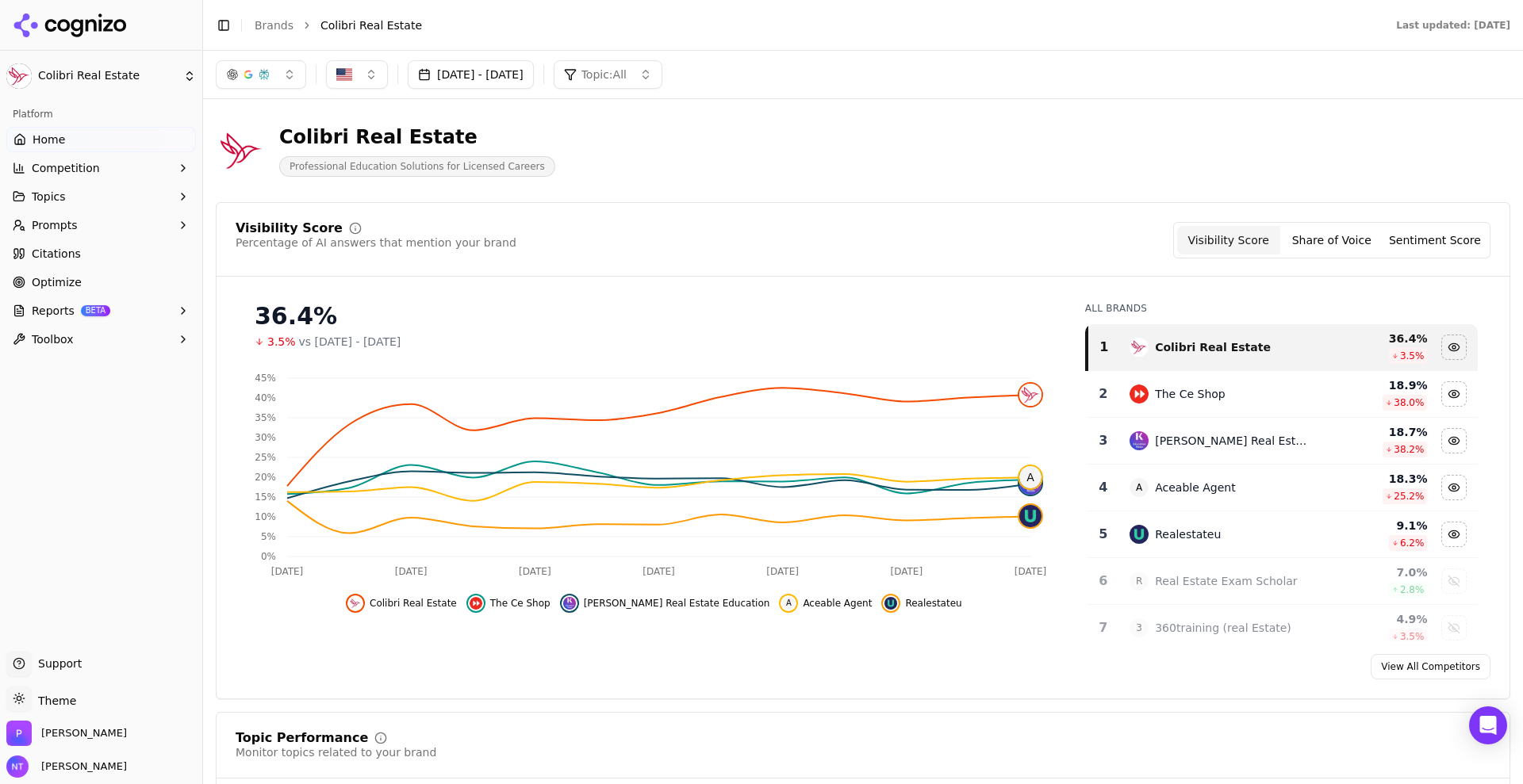
click at [1383, 159] on div "Colibri Real Estate Professional Education Solutions for Licensed Careers" at bounding box center [862, 150] width 1295 height 77
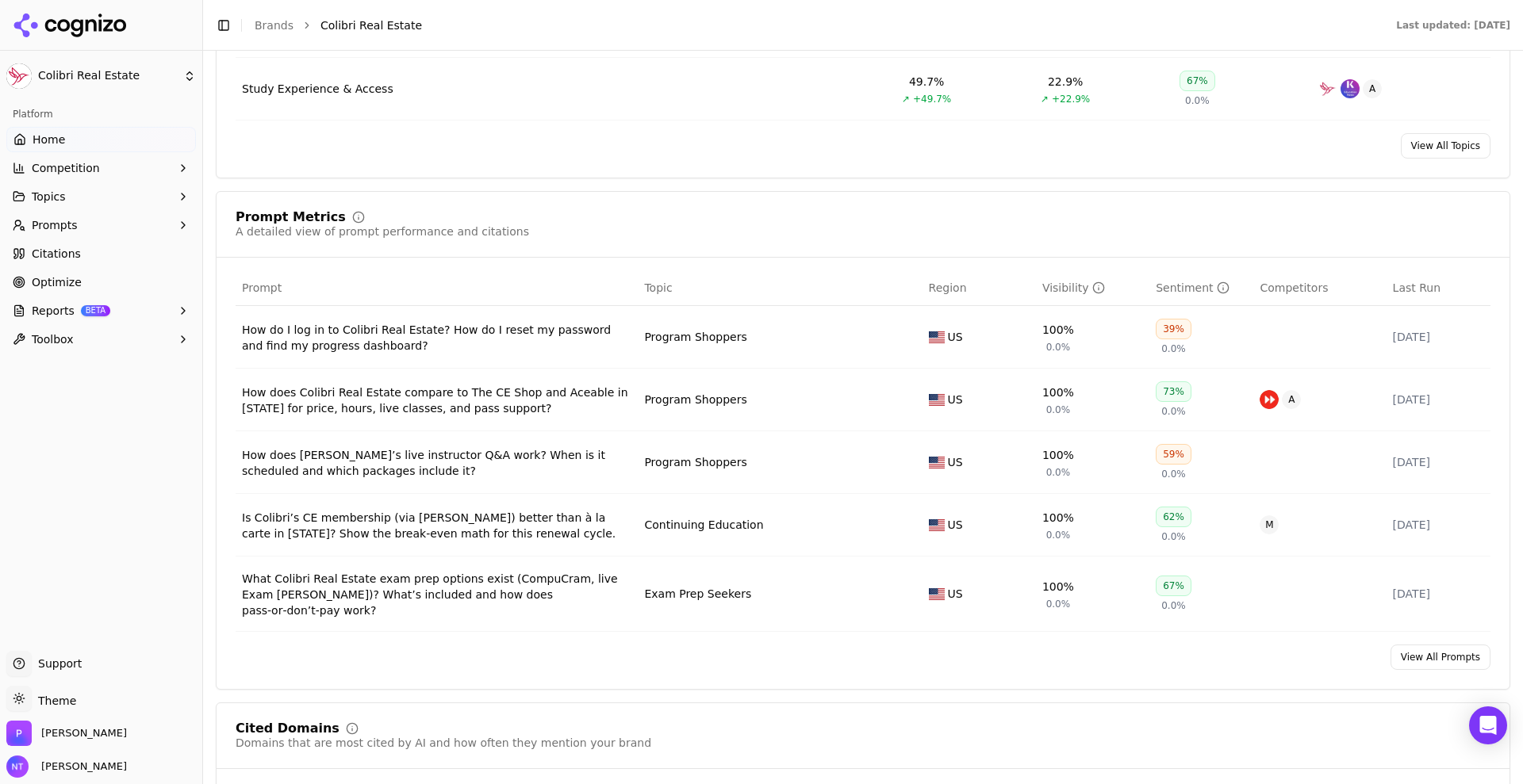
scroll to position [1021, 0]
click at [1417, 648] on link "View All Prompts" at bounding box center [1440, 656] width 100 height 25
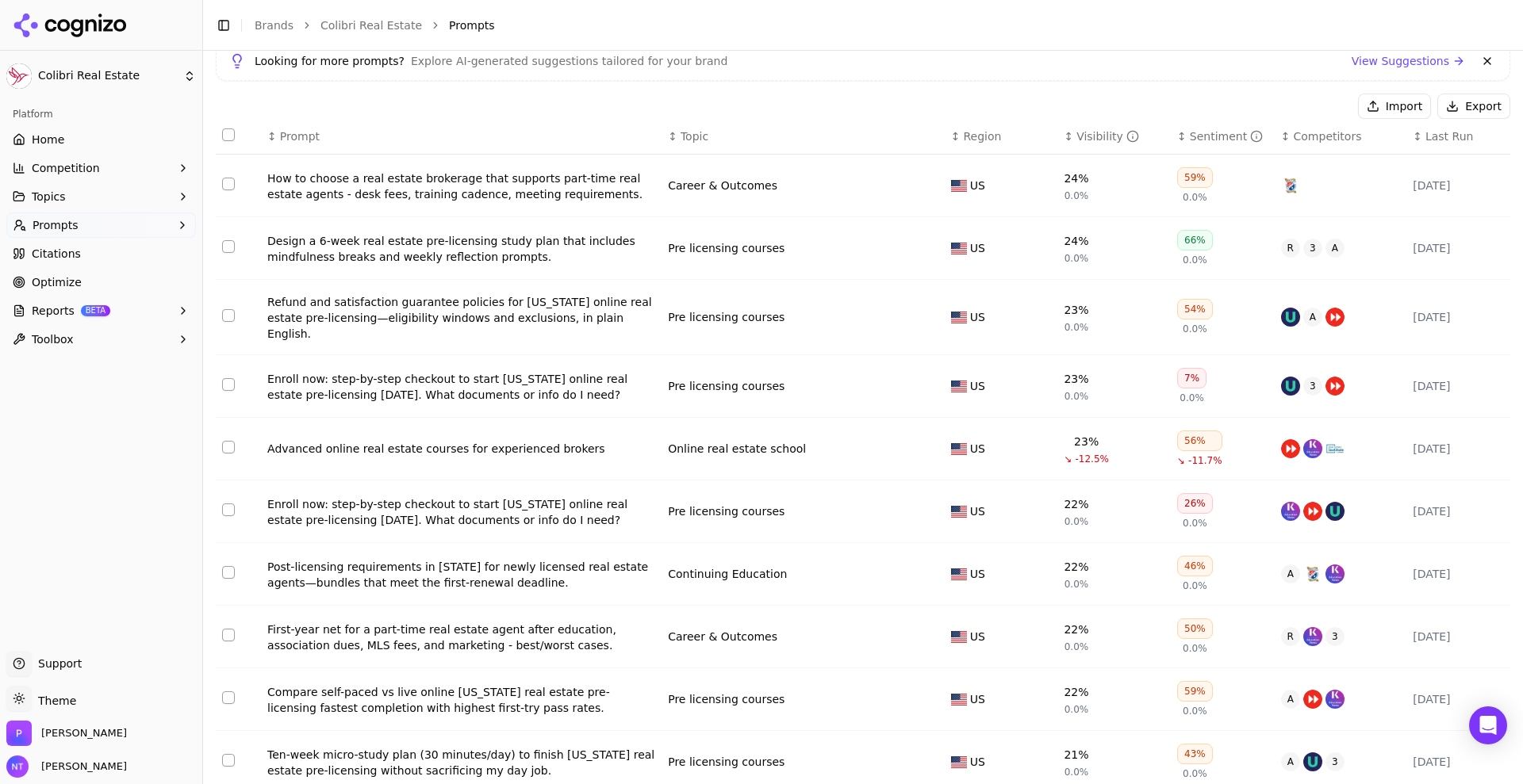
scroll to position [114, 0]
click at [133, 77] on html "Colibri Real Estate Platform Home Competition Topics Prompts Citations Optimize…" at bounding box center [762, 392] width 1523 height 784
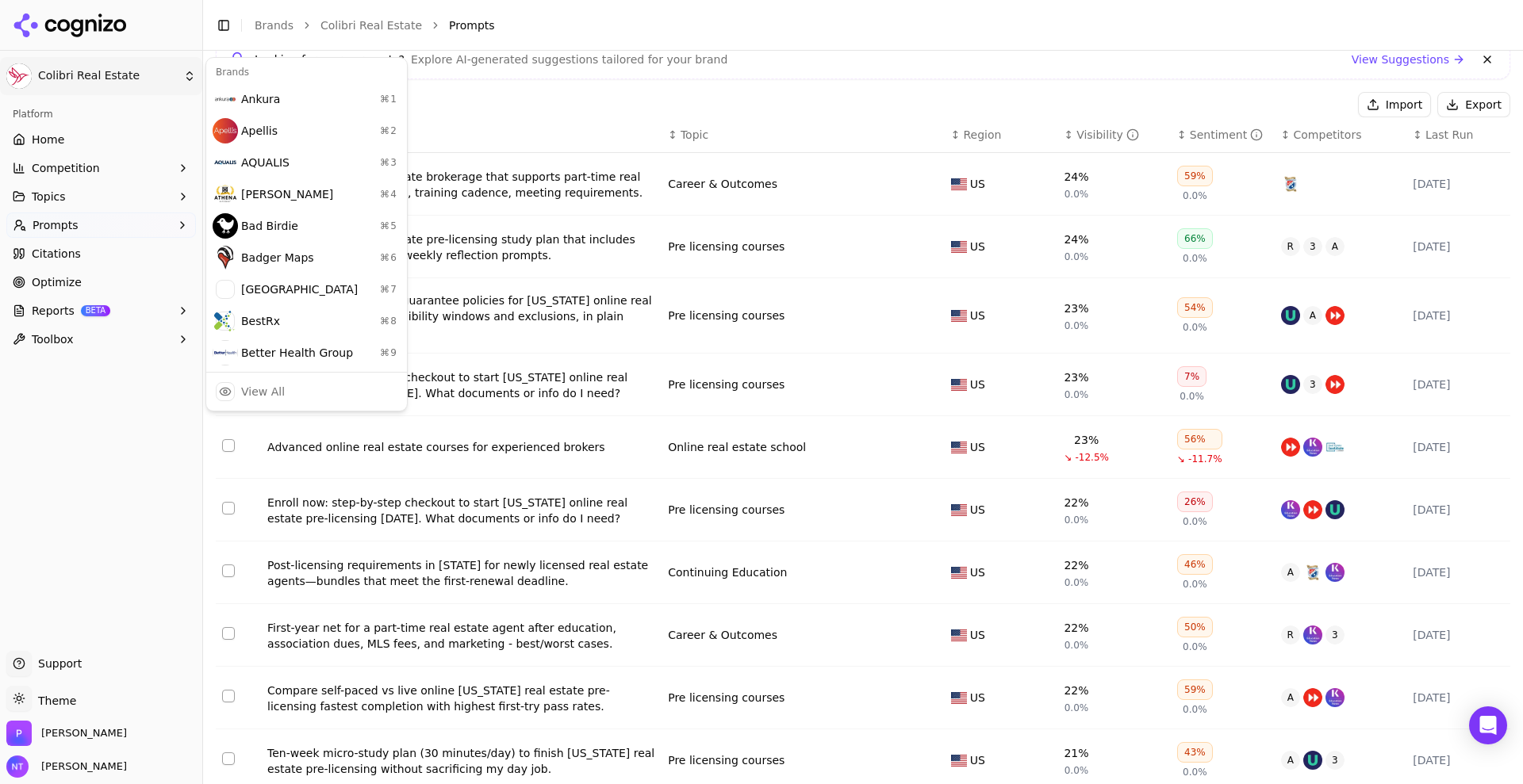
click at [107, 71] on html "Colibri Real Estate Platform Home Competition Topics Prompts Citations Optimize…" at bounding box center [762, 392] width 1523 height 784
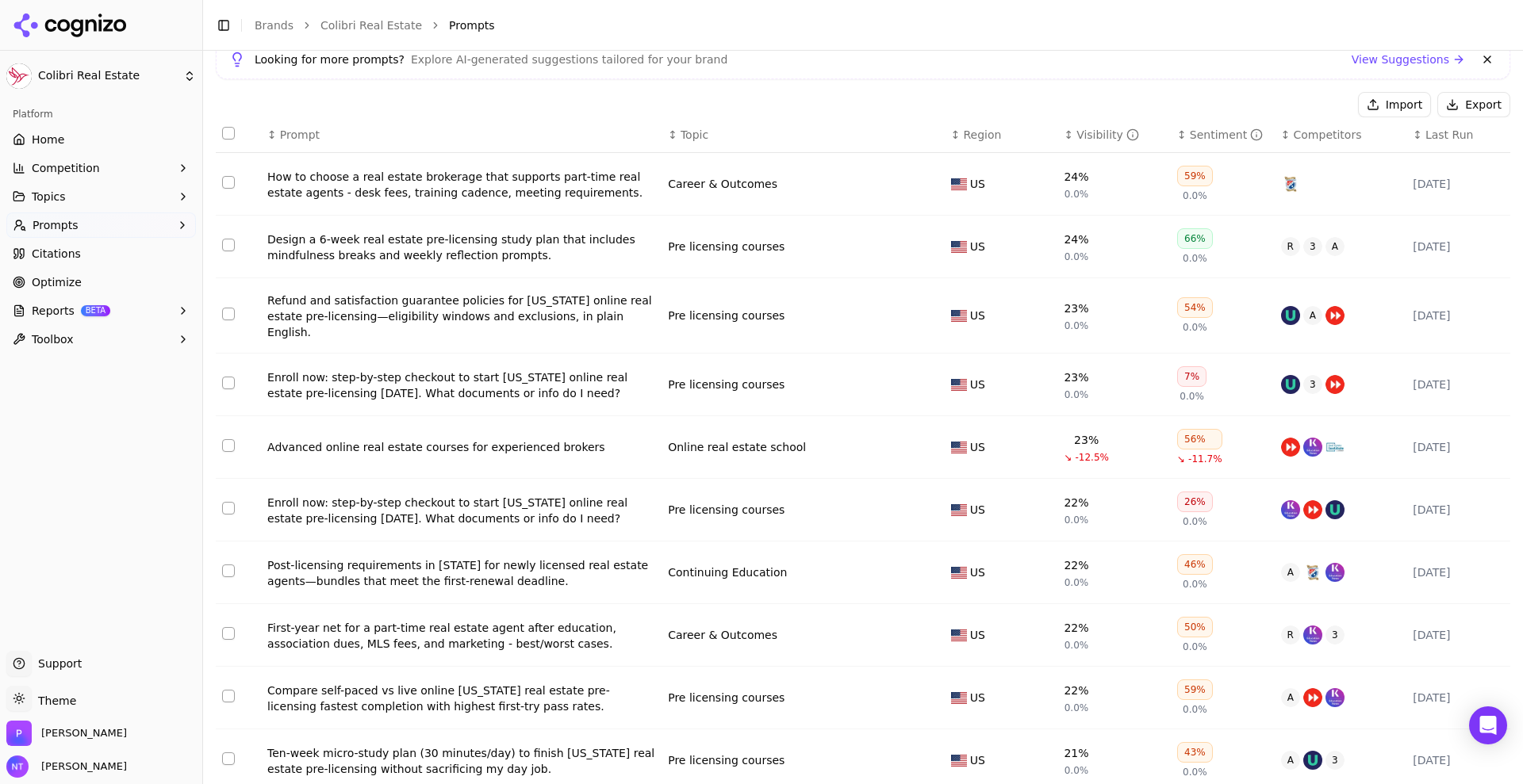
click at [118, 67] on html "Colibri Real Estate Platform Home Competition Topics Prompts Citations Optimize…" at bounding box center [762, 392] width 1523 height 784
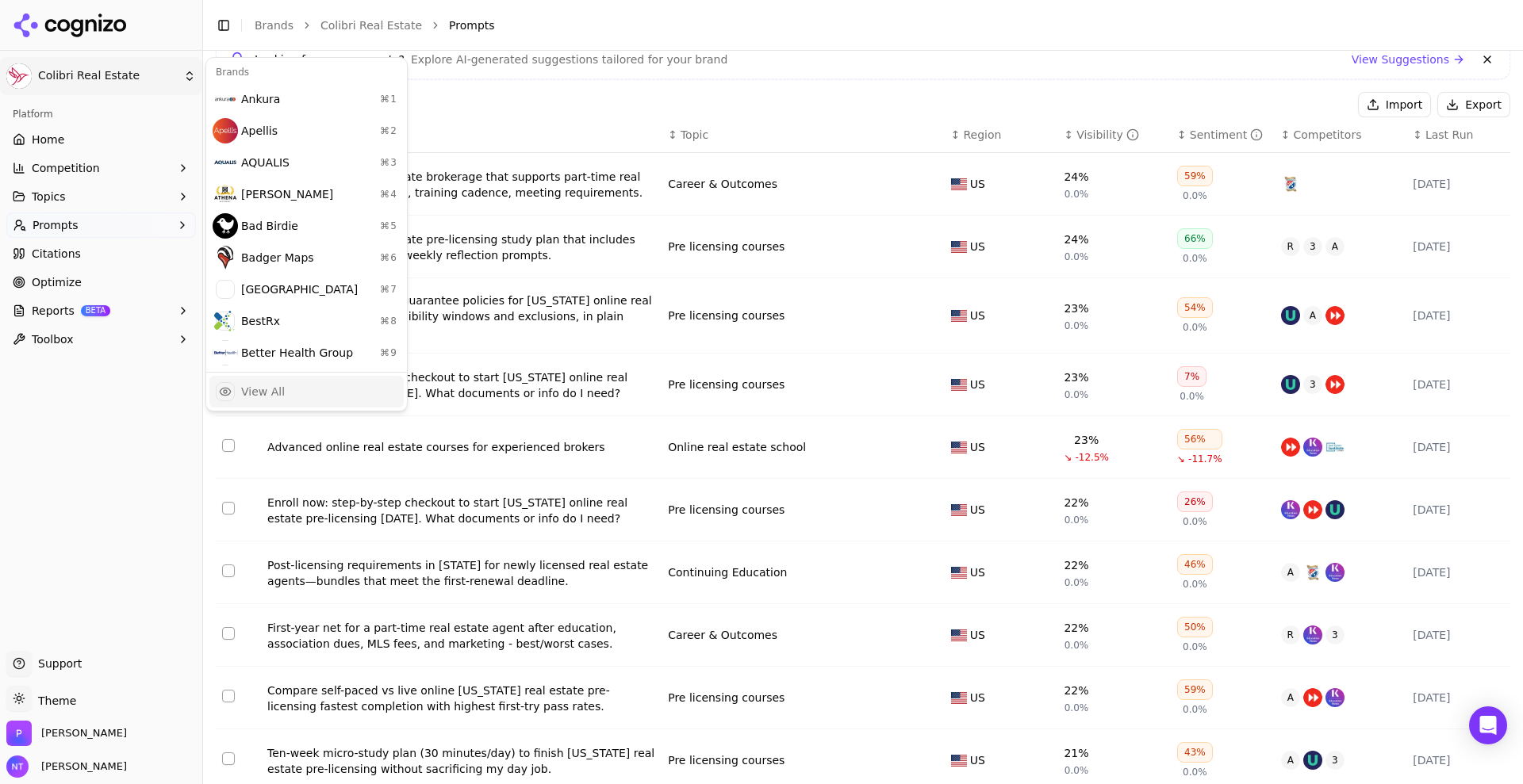
click at [262, 384] on div "View All" at bounding box center [263, 391] width 44 height 15
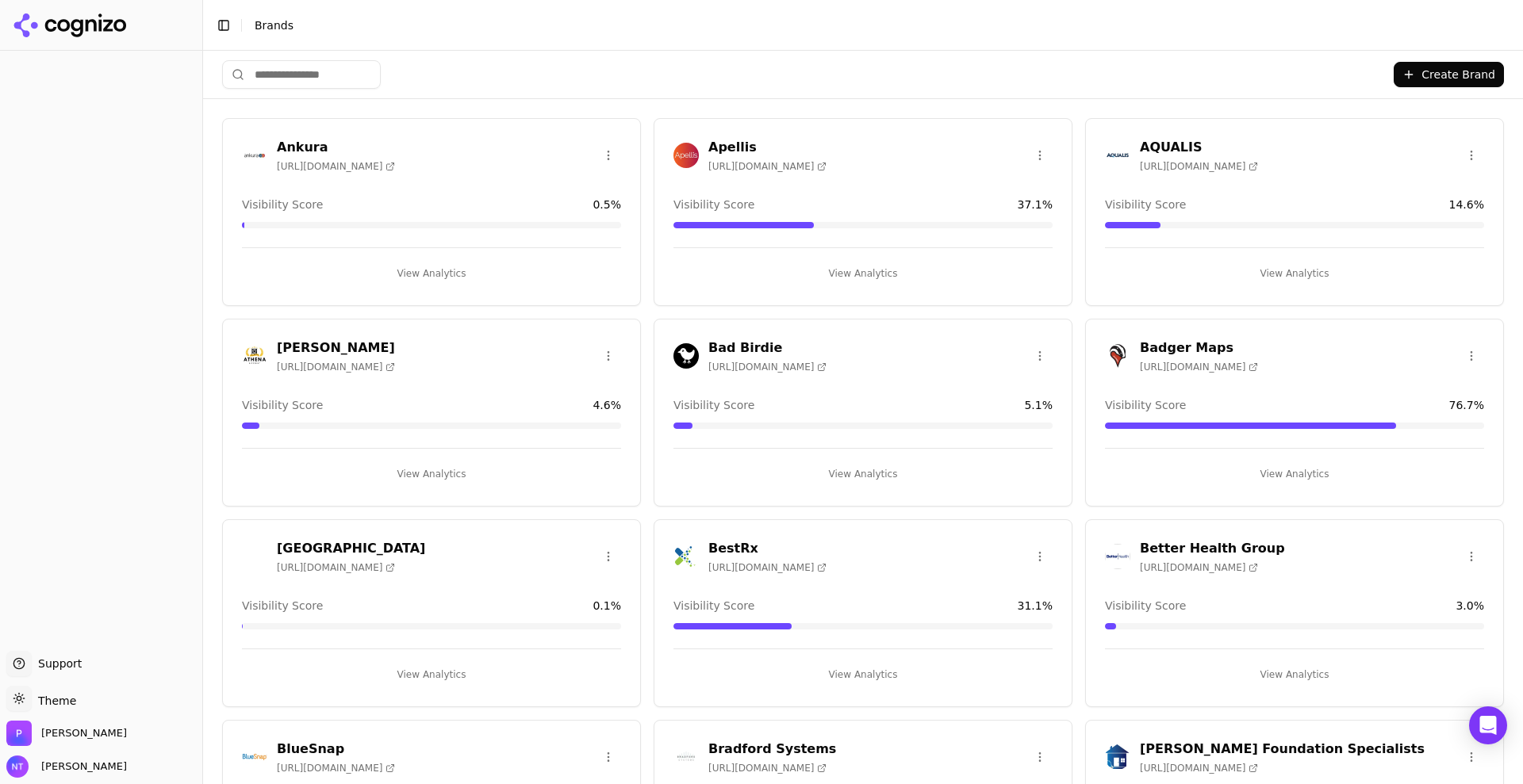
click at [303, 77] on input "search" at bounding box center [301, 74] width 158 height 28
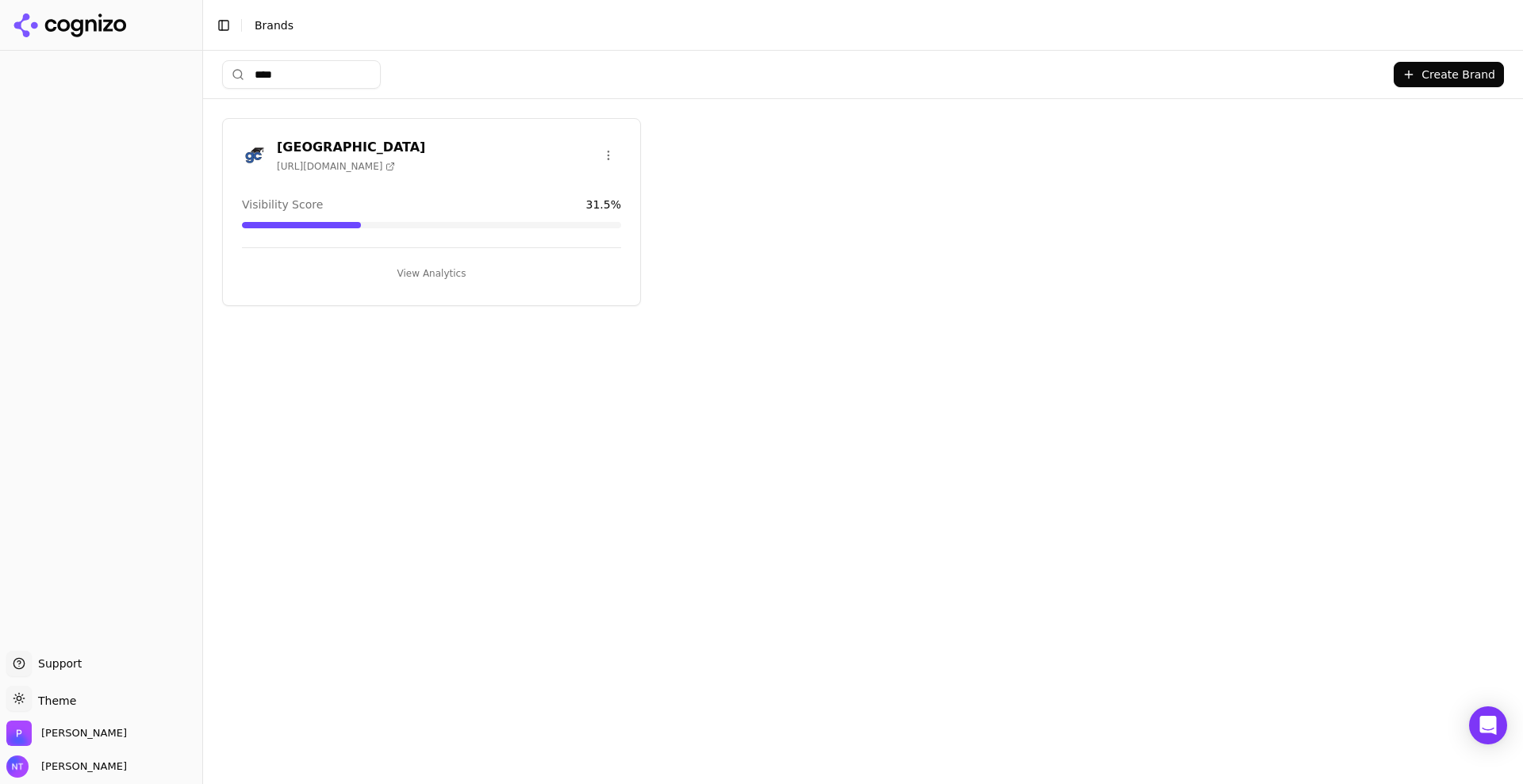
type input "****"
click at [356, 140] on h3 "[GEOGRAPHIC_DATA]" at bounding box center [350, 147] width 148 height 19
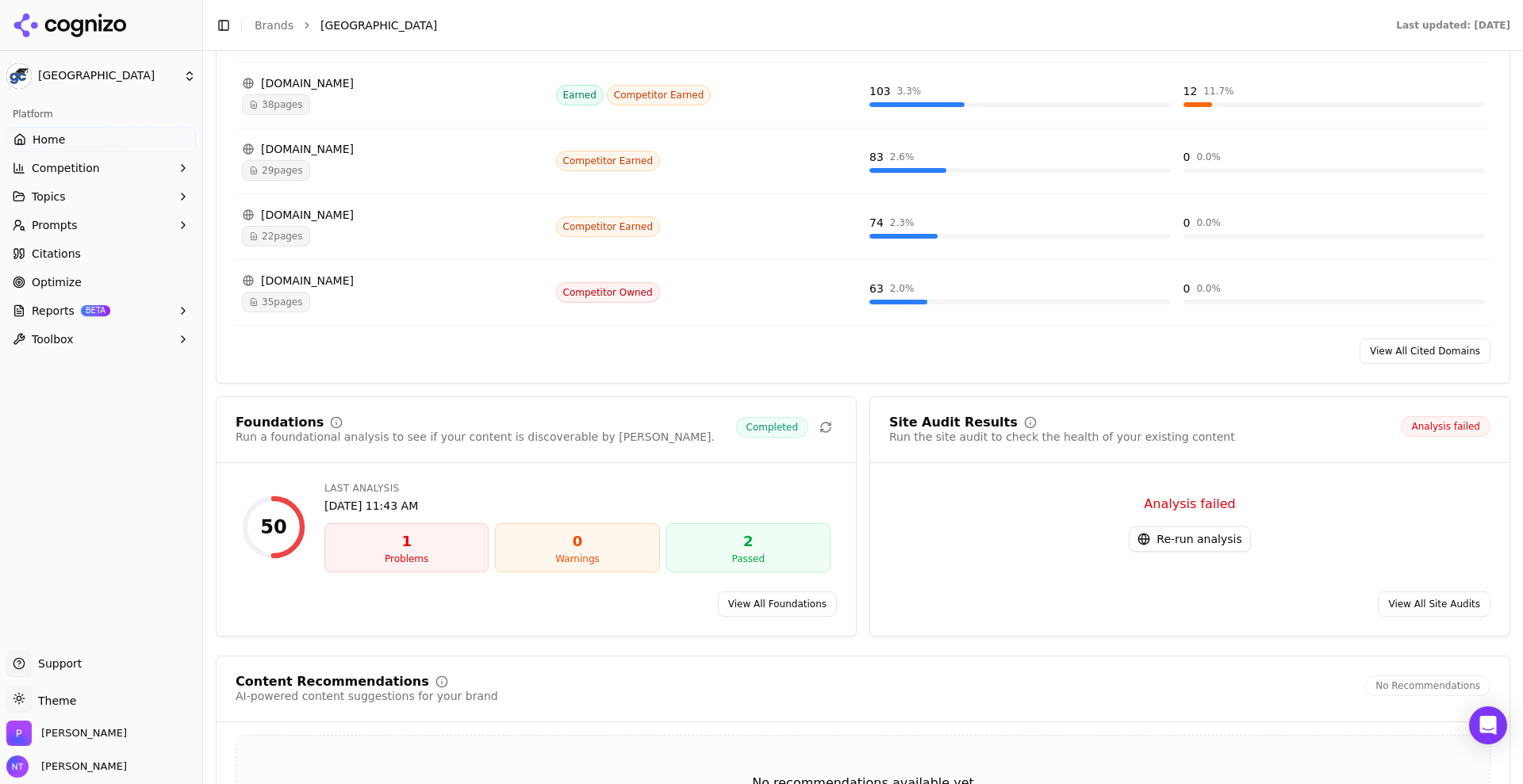
scroll to position [1675, 0]
click at [1167, 535] on button "Re-run analysis" at bounding box center [1188, 538] width 121 height 25
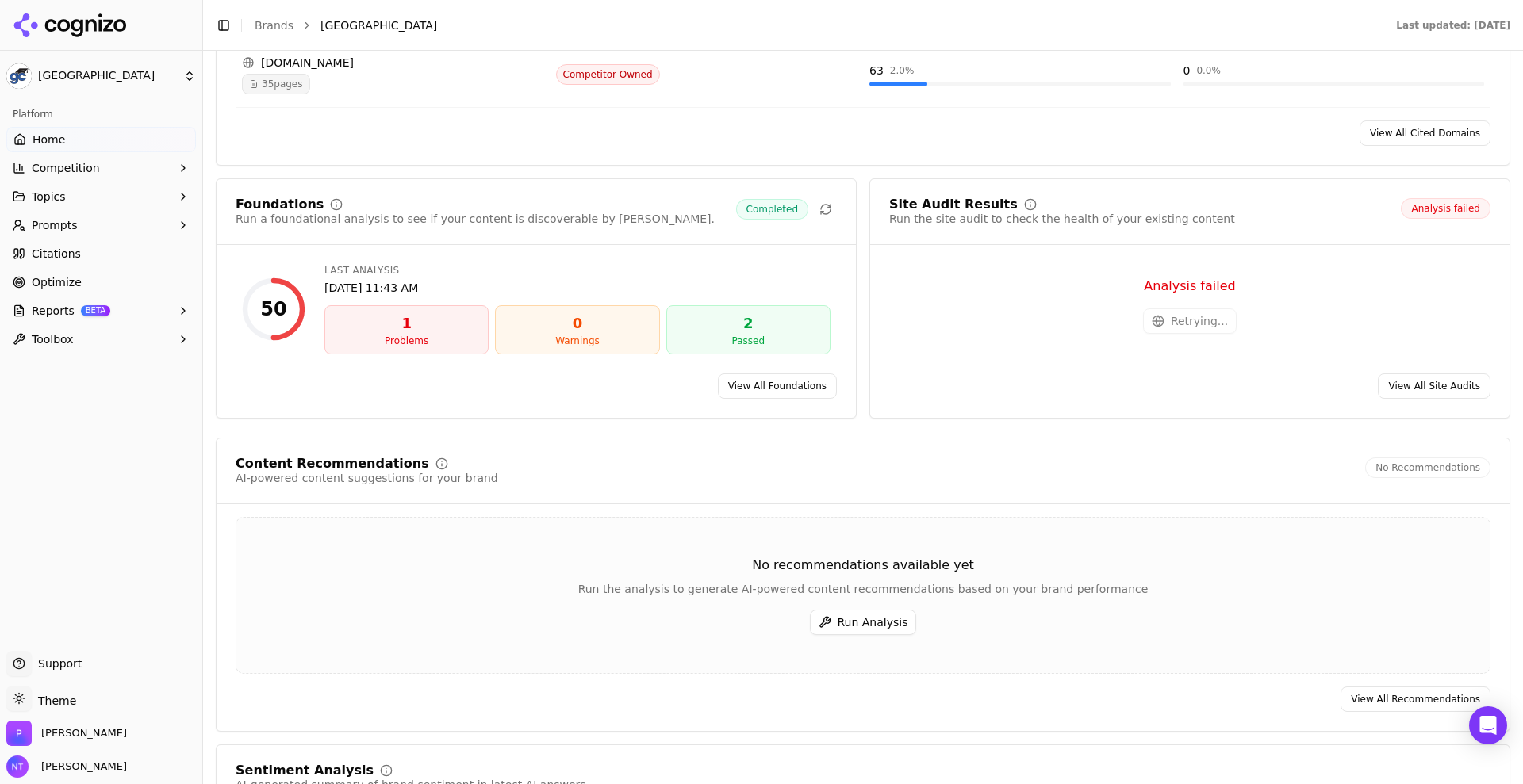
scroll to position [1894, 0]
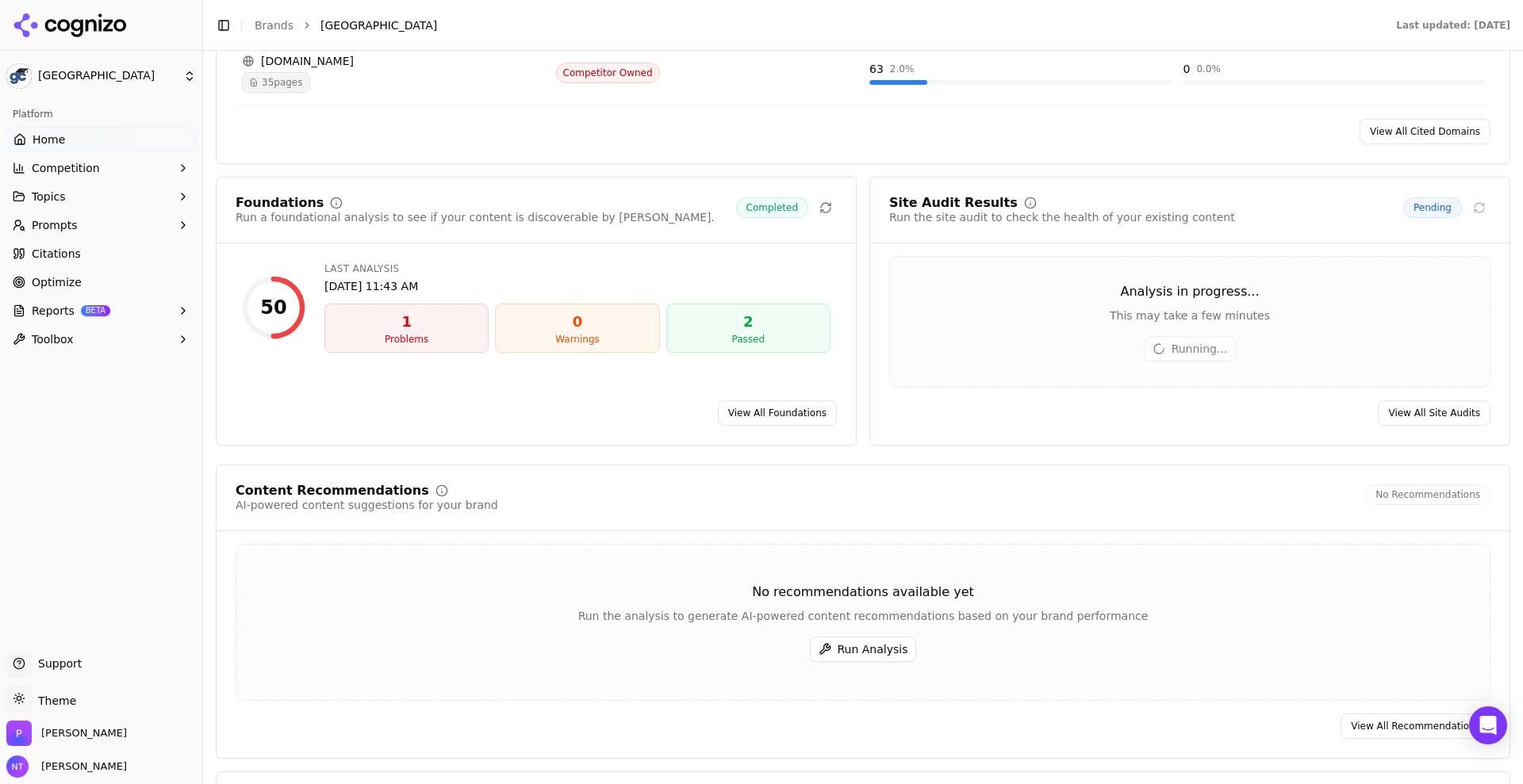
click at [869, 652] on button "Run Analysis" at bounding box center [863, 649] width 107 height 25
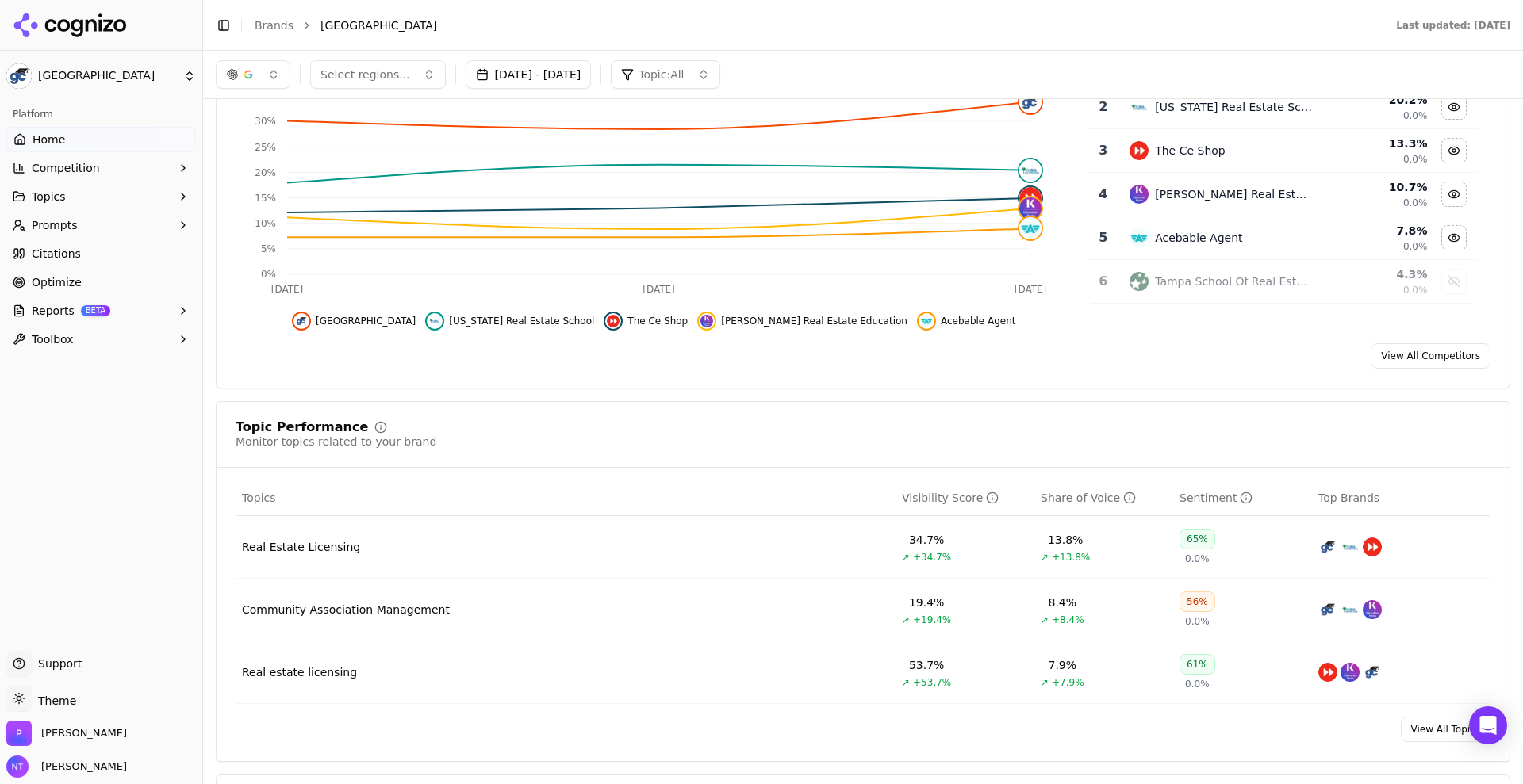
scroll to position [0, 0]
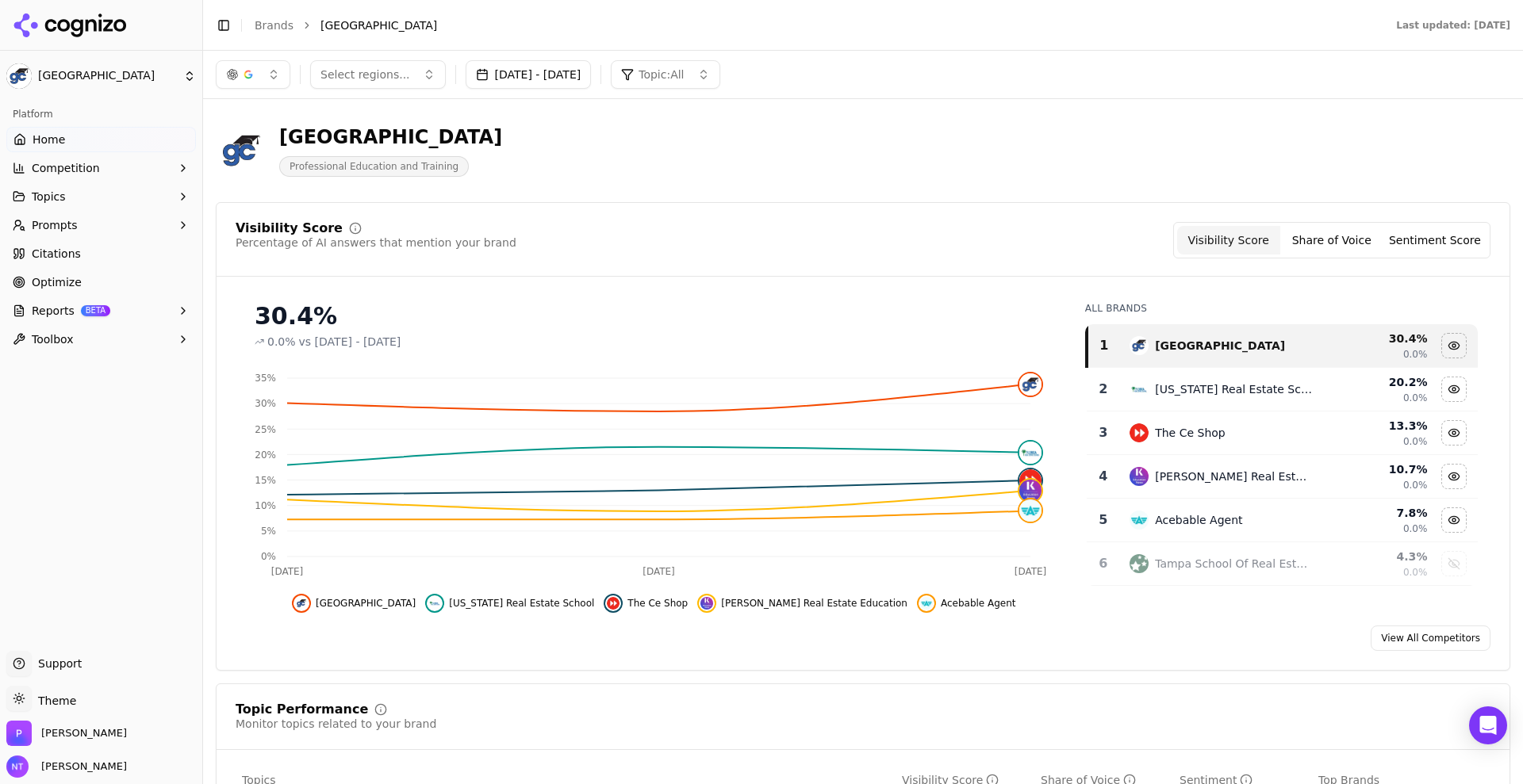
click at [540, 75] on button "[DATE] - [DATE]" at bounding box center [529, 74] width 126 height 28
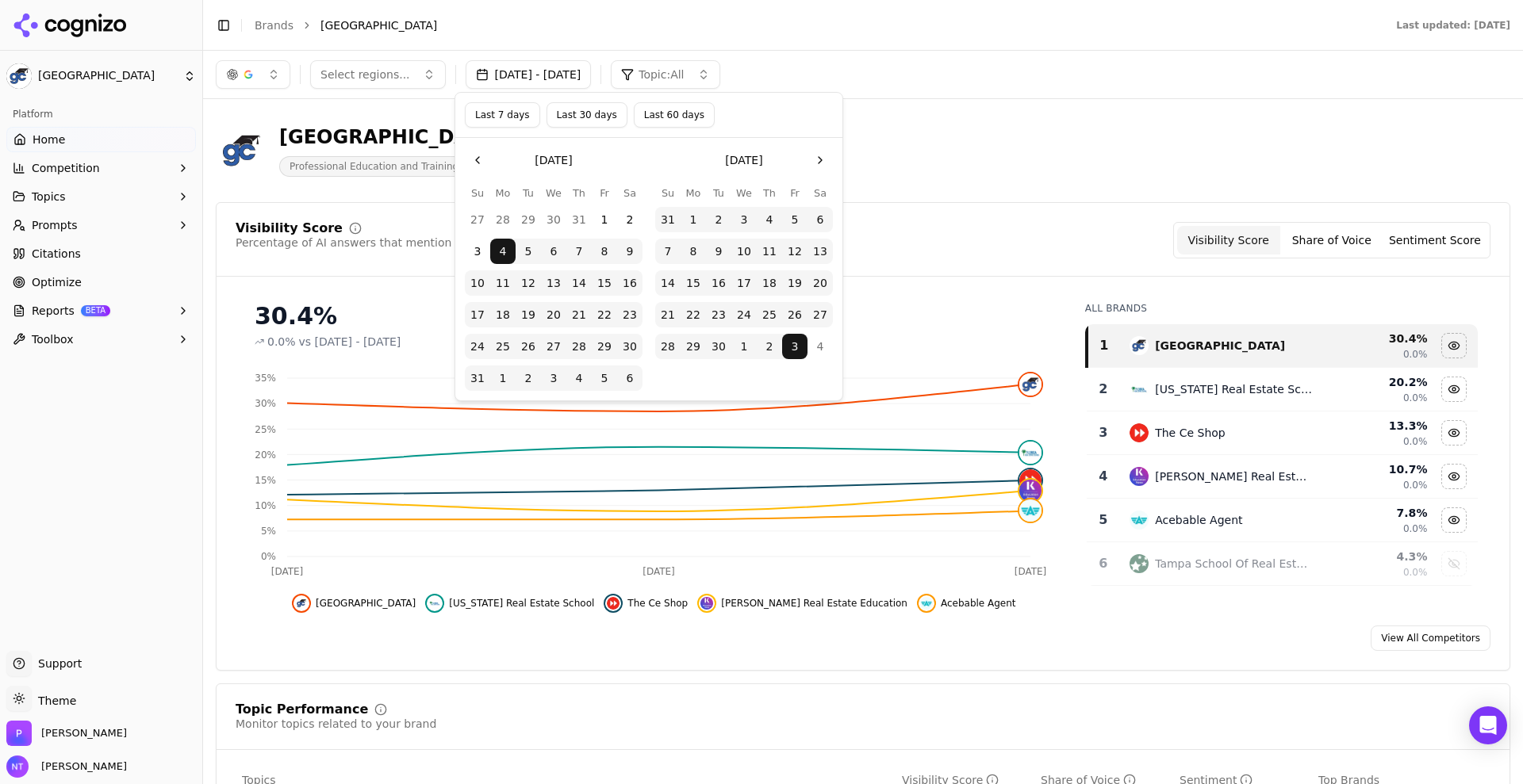
click at [509, 374] on button "1" at bounding box center [503, 378] width 25 height 25
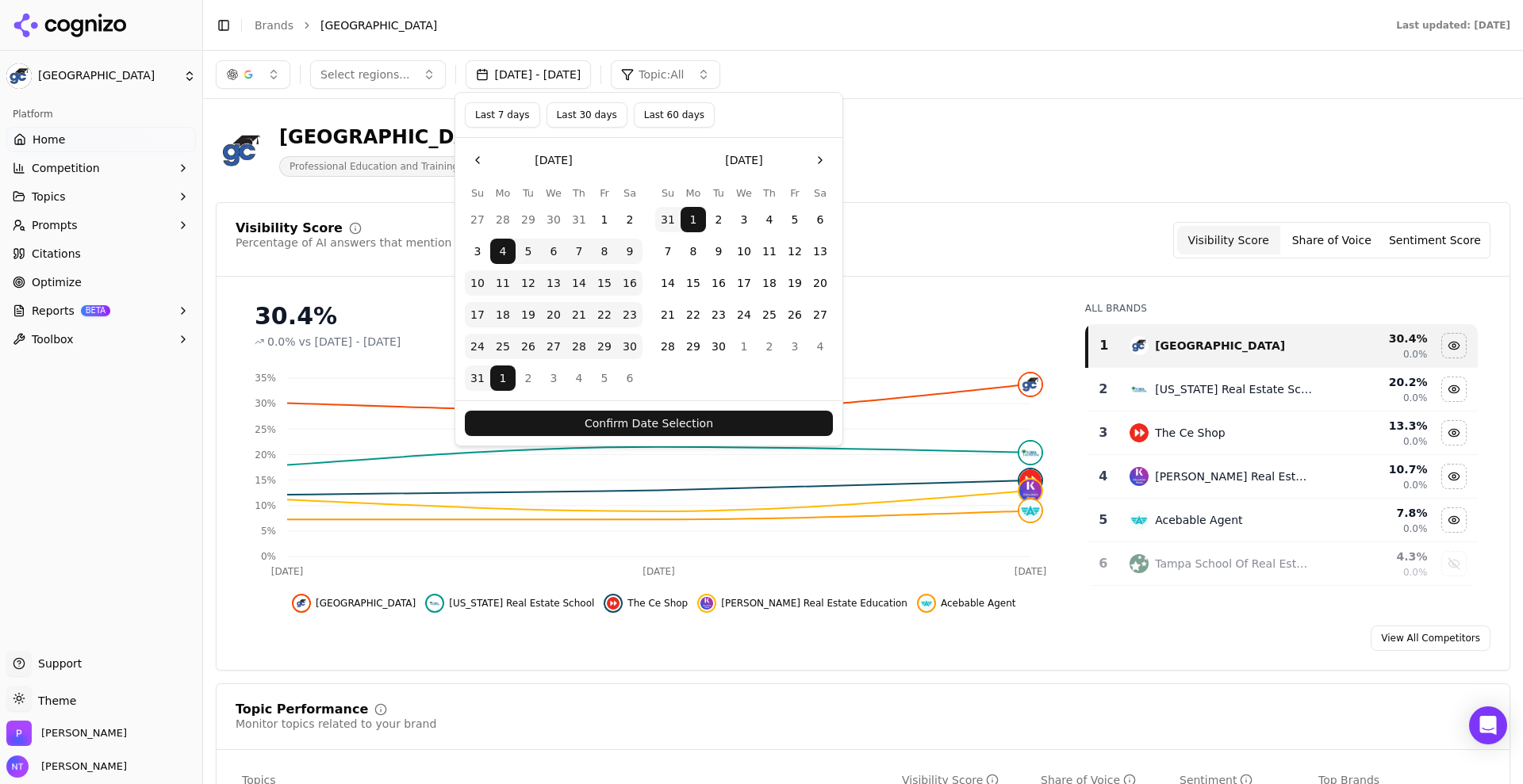
click at [819, 166] on button "Go to the Next Month" at bounding box center [820, 160] width 25 height 25
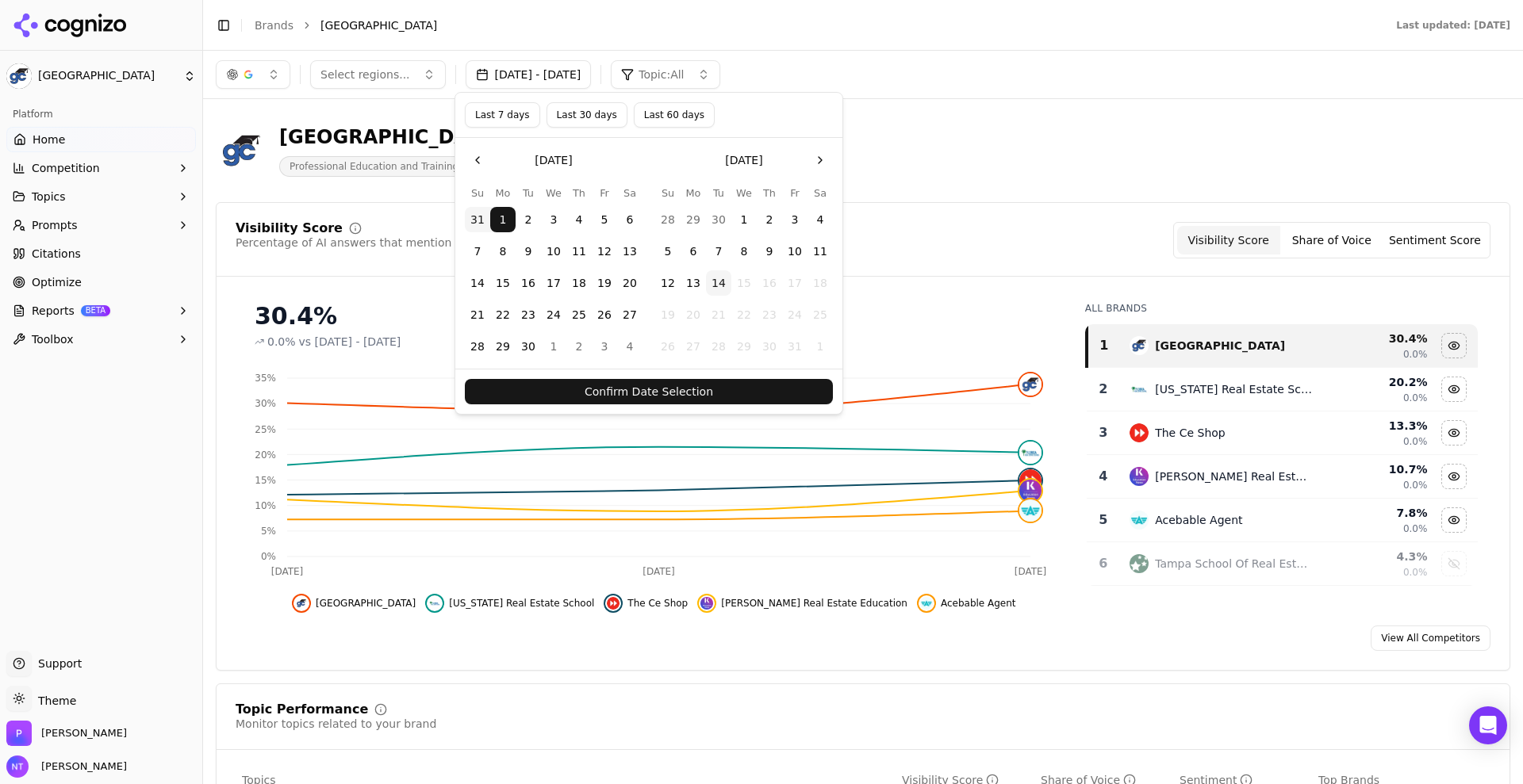
click at [554, 346] on button "1" at bounding box center [553, 347] width 25 height 25
click at [722, 277] on button "14" at bounding box center [719, 283] width 25 height 25
click at [711, 389] on button "Confirm Date Selection" at bounding box center [649, 392] width 368 height 25
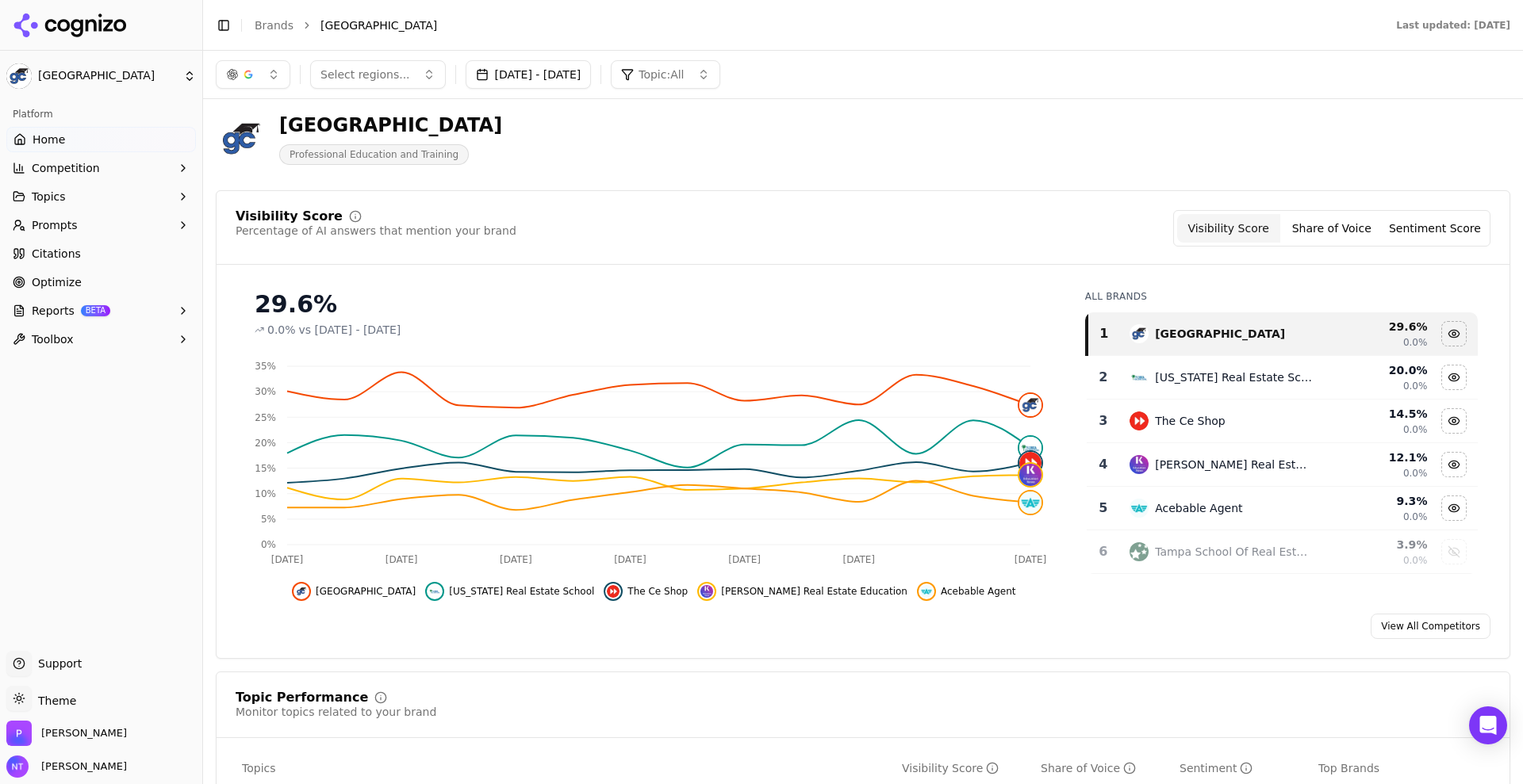
scroll to position [5, 0]
